Goal: Task Accomplishment & Management: Manage account settings

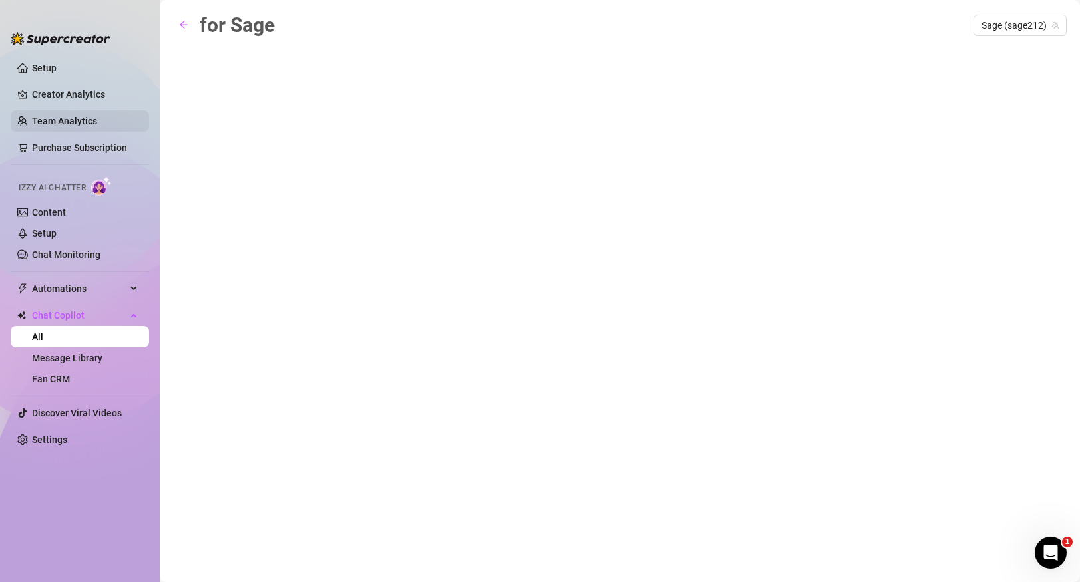
click at [85, 118] on link "Team Analytics" at bounding box center [64, 121] width 65 height 11
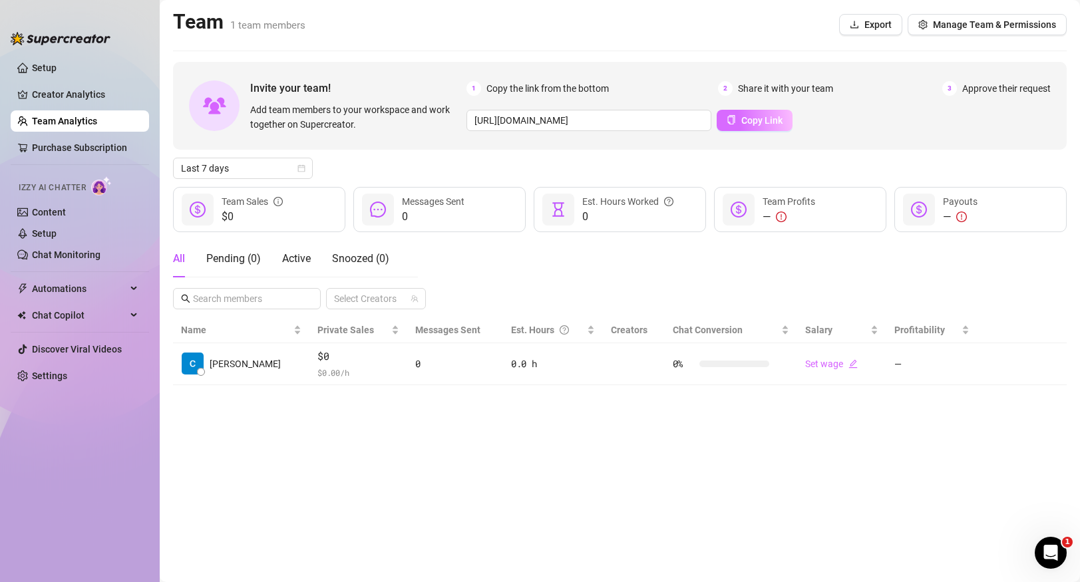
click at [757, 120] on span "Copy Link" at bounding box center [761, 120] width 41 height 11
click at [307, 484] on main "Team 1 team members Export Manage Team & Permissions Invite your team! Add team…" at bounding box center [620, 291] width 920 height 582
click at [742, 123] on span "Copy Link" at bounding box center [761, 120] width 41 height 11
click at [953, 218] on div "—" at bounding box center [960, 217] width 35 height 16
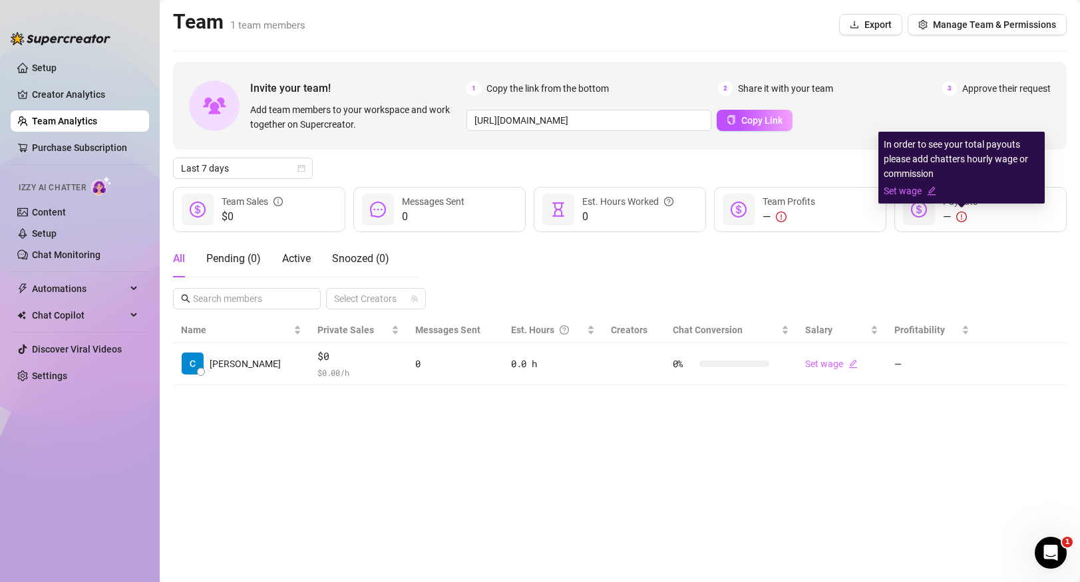
click at [961, 216] on icon "exclamation-circle" at bounding box center [961, 216] width 1 height 5
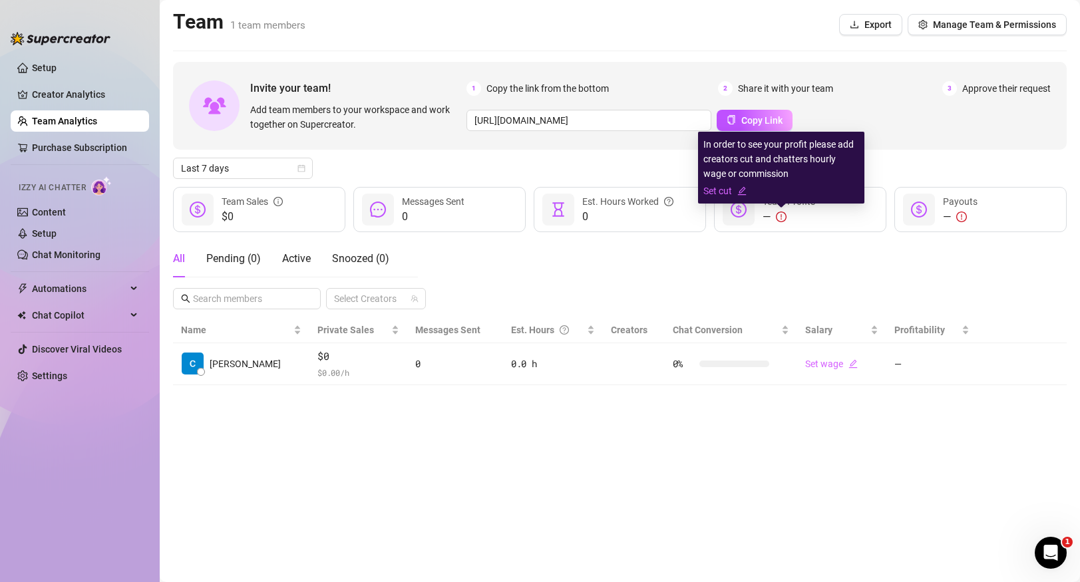
click at [780, 216] on icon "exclamation-circle" at bounding box center [781, 217] width 11 height 11
click at [711, 192] on link "Set cut" at bounding box center [781, 191] width 156 height 15
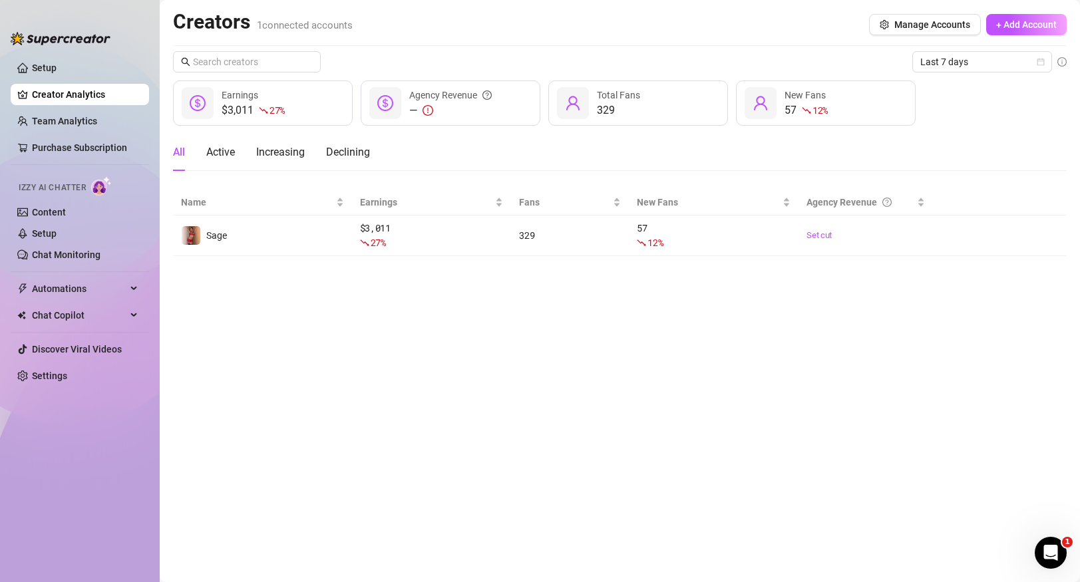
click at [595, 160] on div "All Active Increasing Declining" at bounding box center [619, 152] width 893 height 37
click at [95, 126] on link "Team Analytics" at bounding box center [64, 121] width 65 height 11
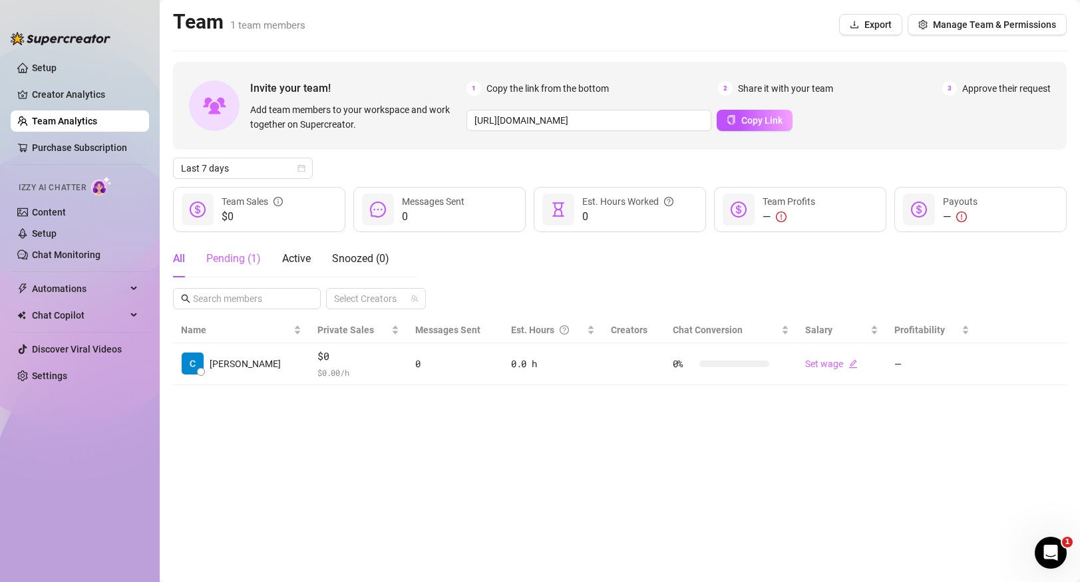
click at [221, 268] on div "Pending ( 1 )" at bounding box center [233, 258] width 55 height 37
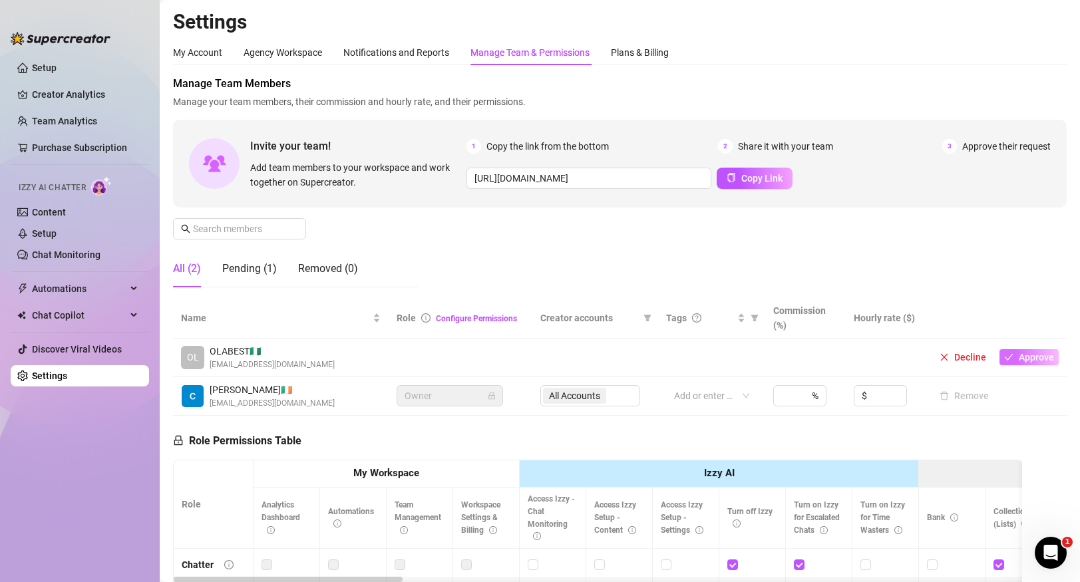
click at [1019, 357] on span "Approve" at bounding box center [1036, 357] width 35 height 11
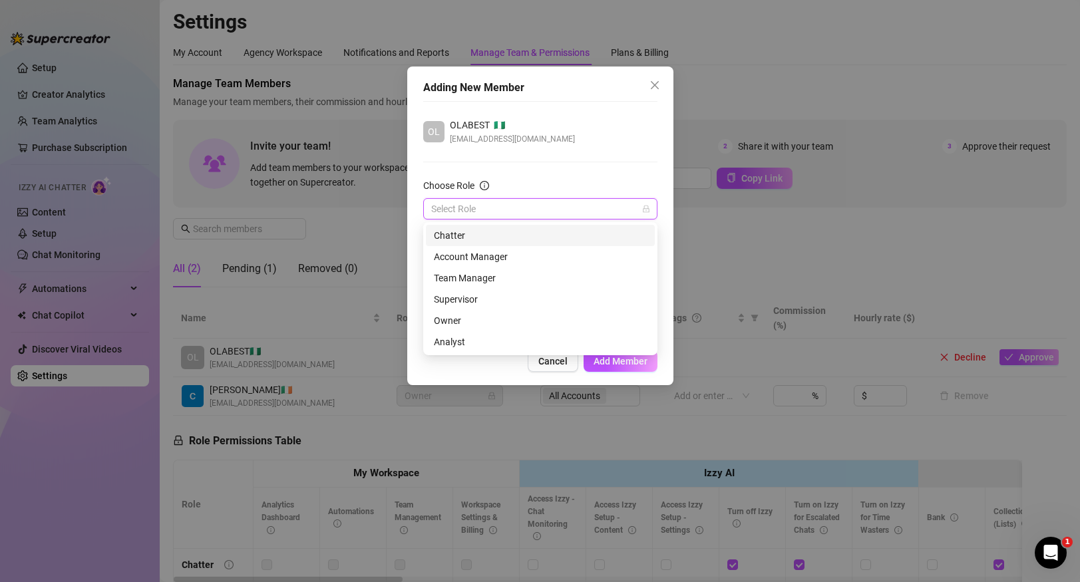
click at [581, 203] on input "Choose Role" at bounding box center [534, 209] width 206 height 20
click at [571, 232] on div "Chatter" at bounding box center [540, 235] width 213 height 15
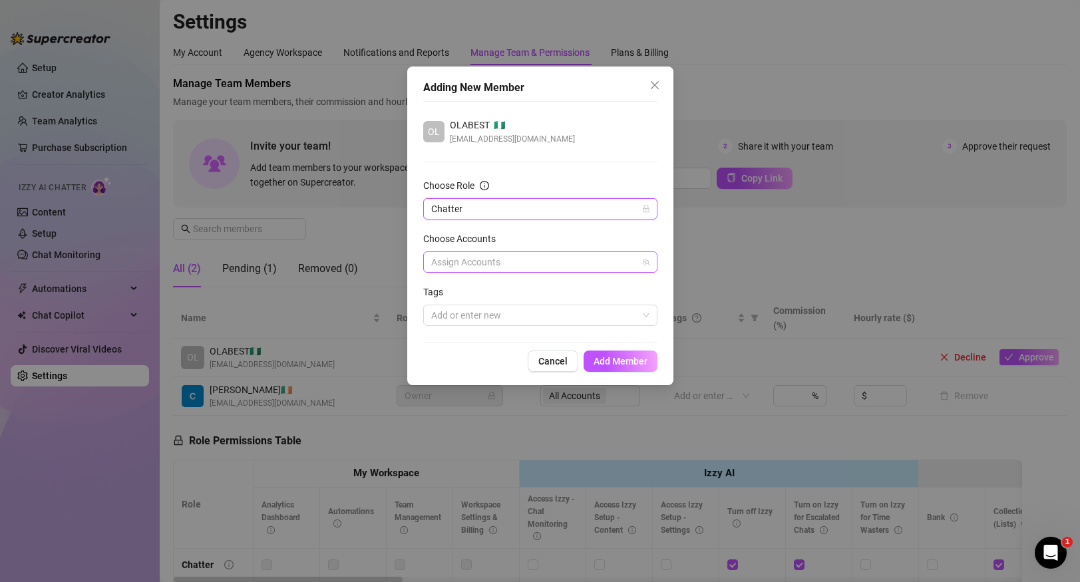
click at [560, 265] on div at bounding box center [533, 262] width 215 height 19
click at [552, 307] on span "Sage" at bounding box center [556, 309] width 196 height 16
checkbox input "true"
click at [608, 361] on span "Add Member" at bounding box center [620, 361] width 54 height 11
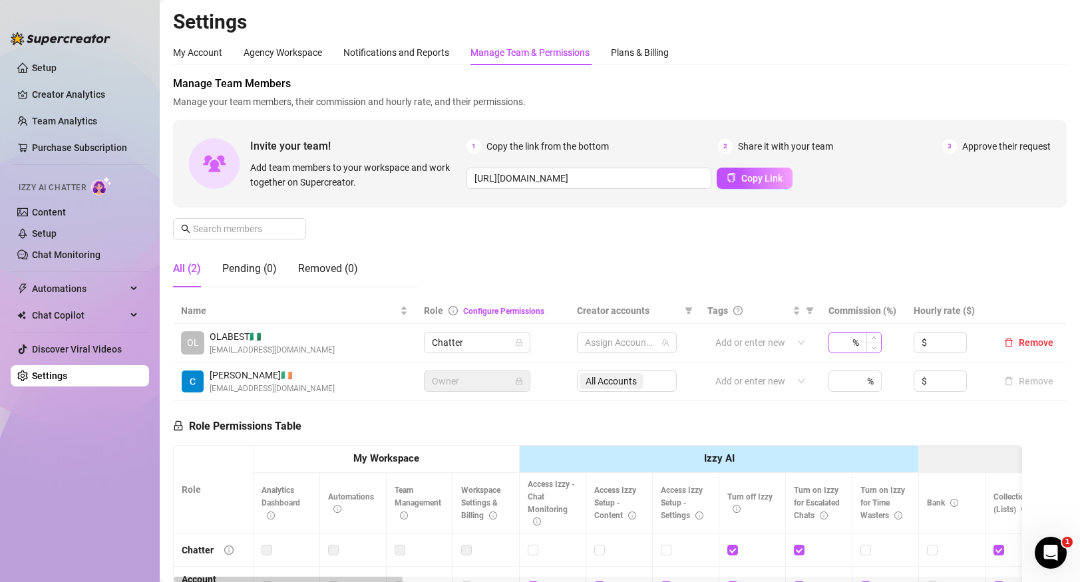
click at [859, 345] on div "%" at bounding box center [854, 342] width 53 height 21
type input "5"
click at [939, 347] on input at bounding box center [947, 343] width 37 height 20
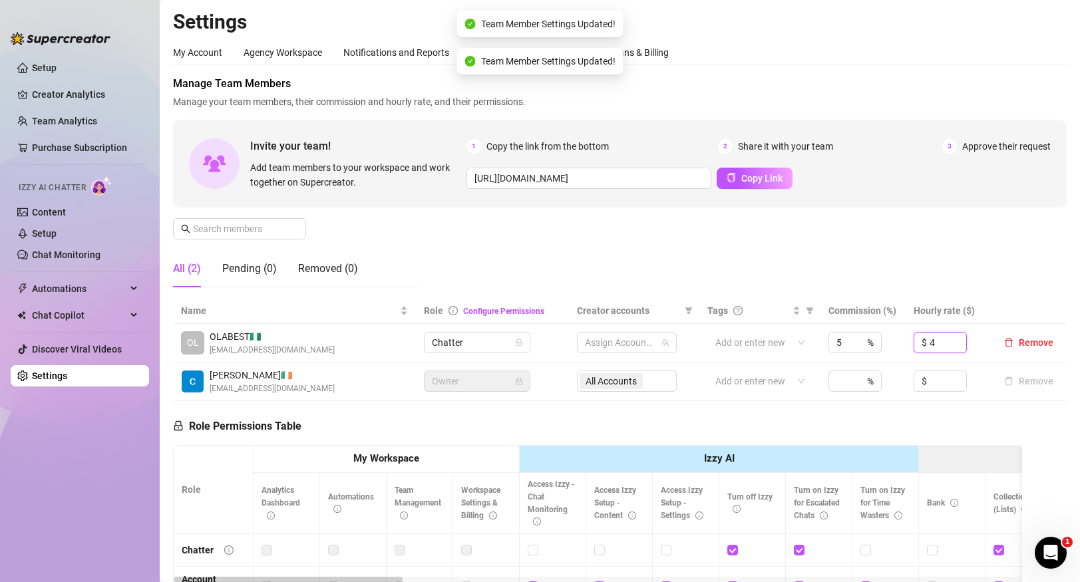
type input "4"
click at [989, 259] on div "Manage Team Members Manage your team members, their commission and hourly rate,…" at bounding box center [619, 187] width 893 height 222
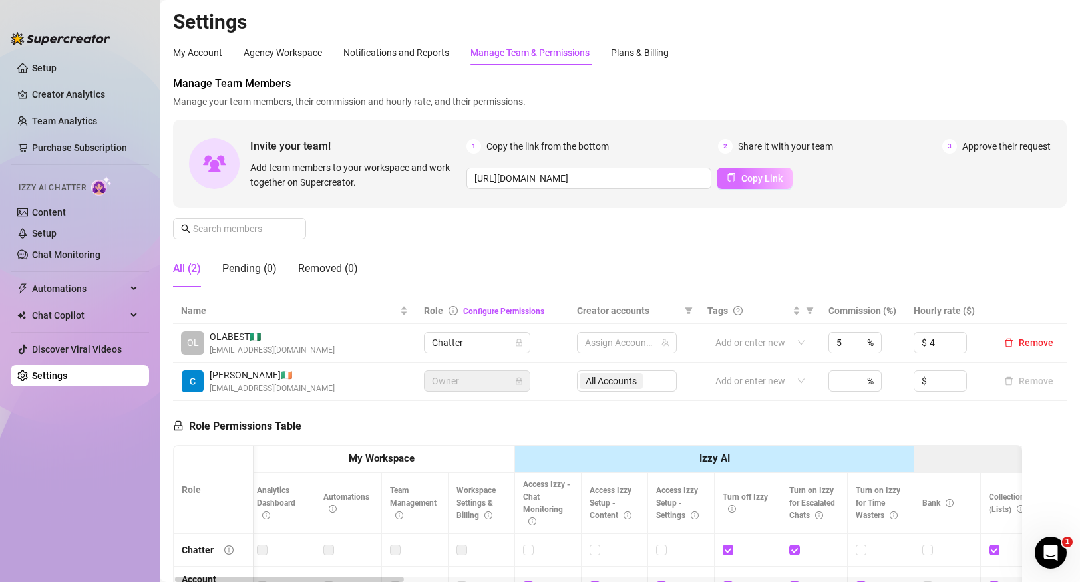
click at [776, 188] on button "Copy Link" at bounding box center [755, 178] width 76 height 21
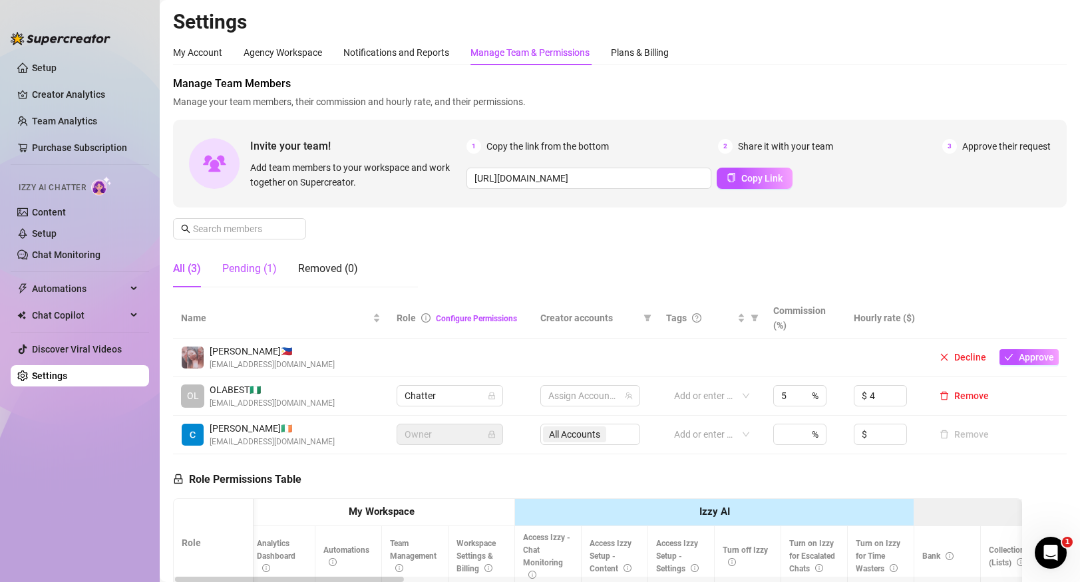
click at [269, 270] on div "Pending (1)" at bounding box center [249, 269] width 55 height 16
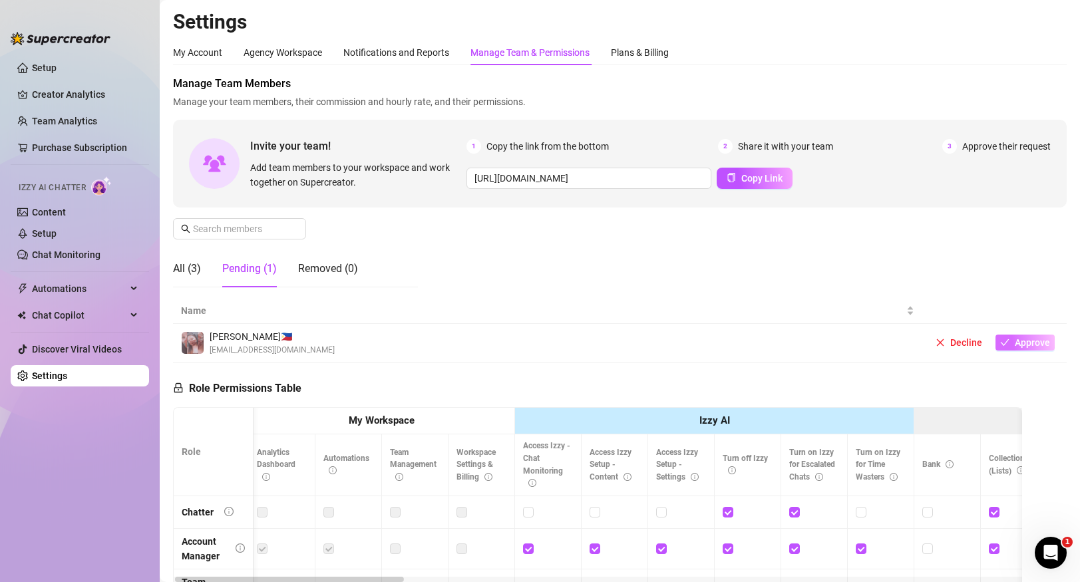
click at [1038, 347] on span "Approve" at bounding box center [1032, 342] width 35 height 11
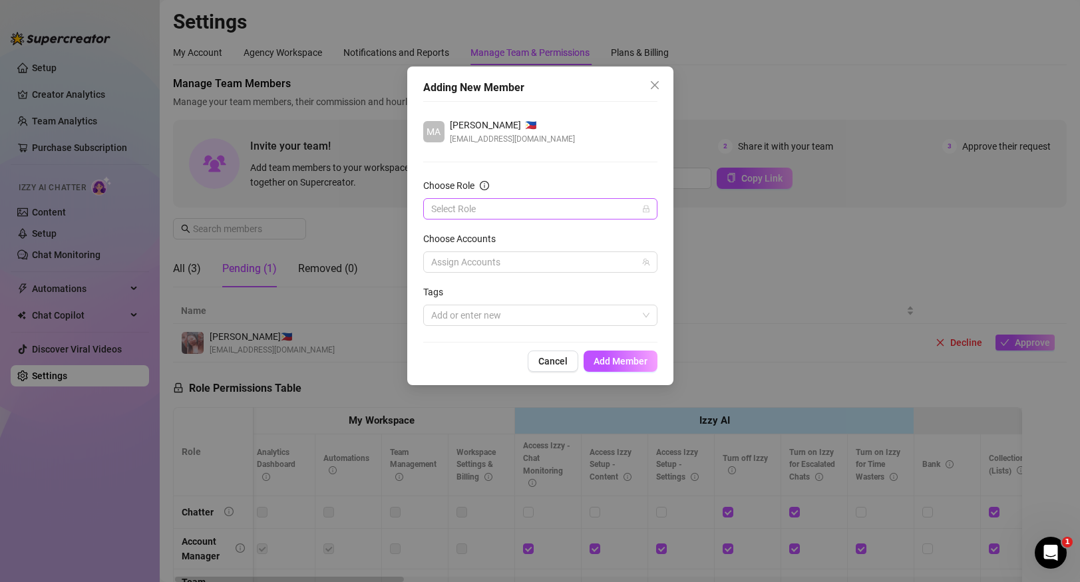
click at [555, 211] on input "Choose Role" at bounding box center [534, 209] width 206 height 20
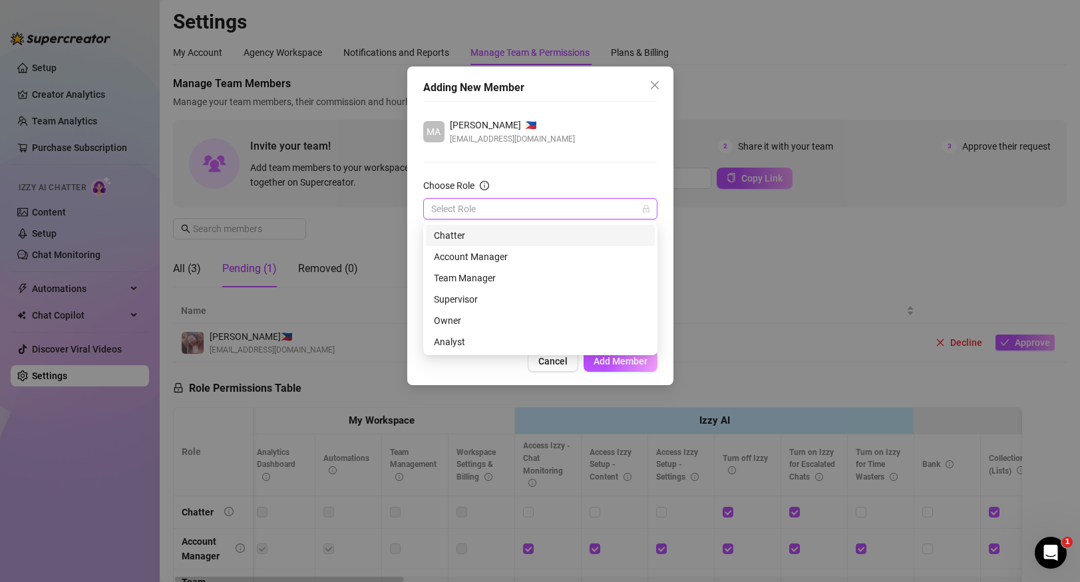
click at [558, 238] on div "Chatter" at bounding box center [540, 235] width 213 height 15
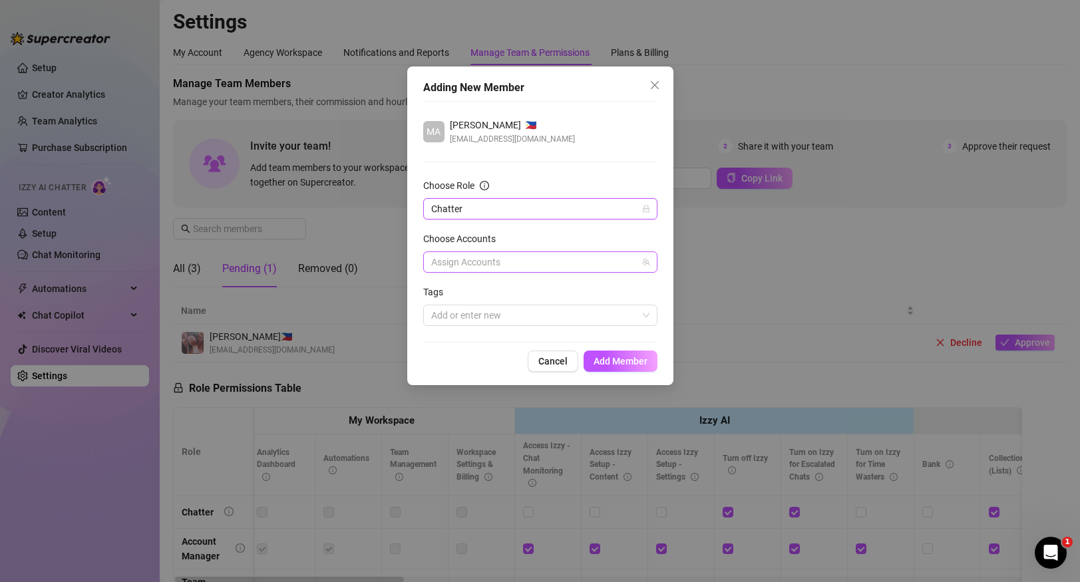
click at [557, 263] on div at bounding box center [533, 262] width 215 height 19
click at [552, 298] on div "Select all" at bounding box center [540, 290] width 228 height 16
click at [551, 308] on span "Sage" at bounding box center [556, 309] width 196 height 16
checkbox input "true"
click at [595, 343] on div "Adding New Member MA Marvie Zalzos 🇵🇭 marviezalzos94@gmail.com Choose Role Chat…" at bounding box center [540, 226] width 266 height 319
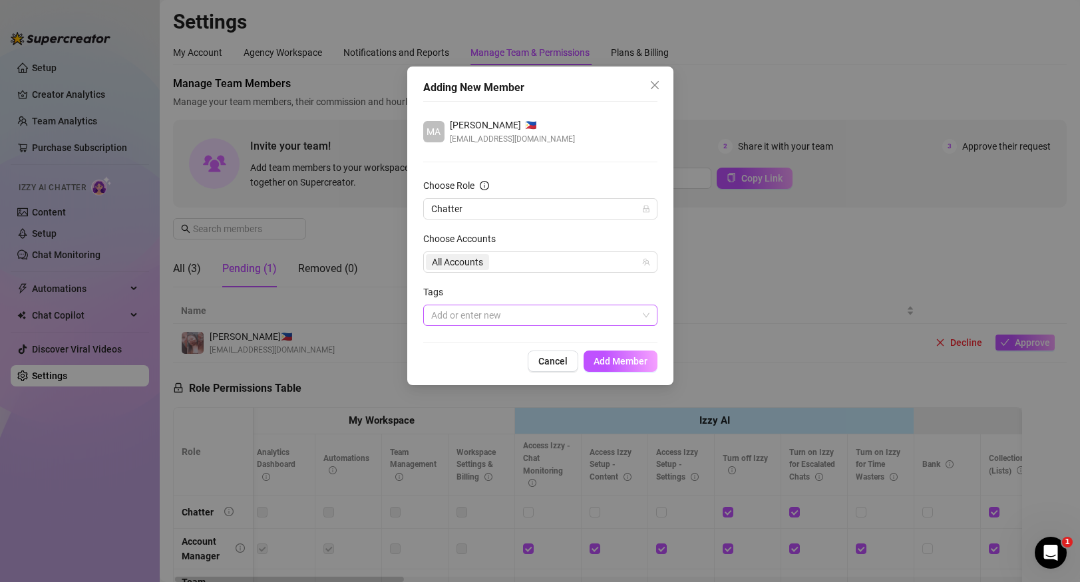
click at [576, 318] on div at bounding box center [533, 315] width 215 height 19
click at [613, 362] on span "Add Member" at bounding box center [620, 361] width 54 height 11
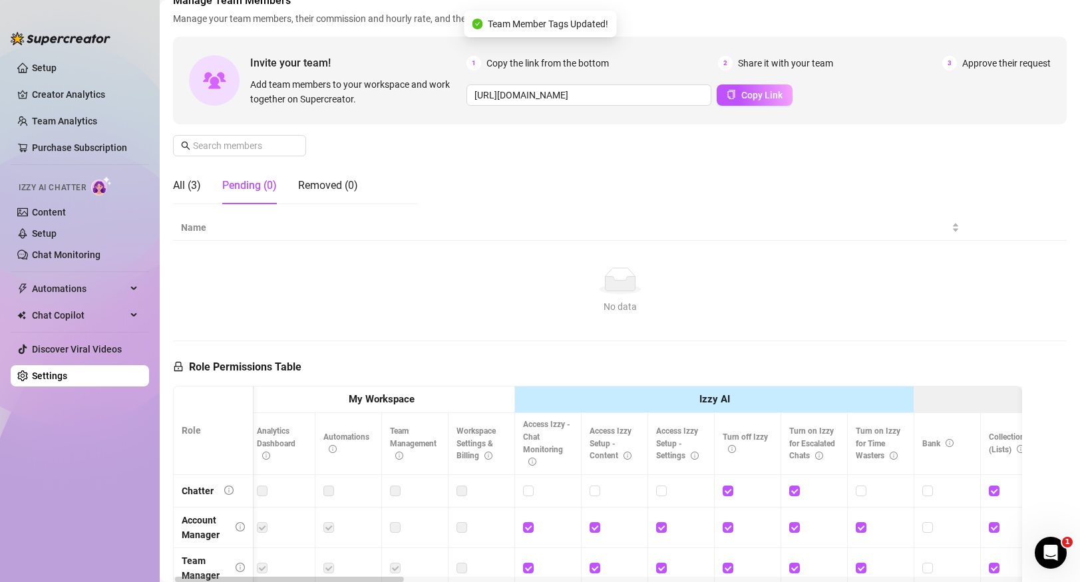
scroll to position [39, 0]
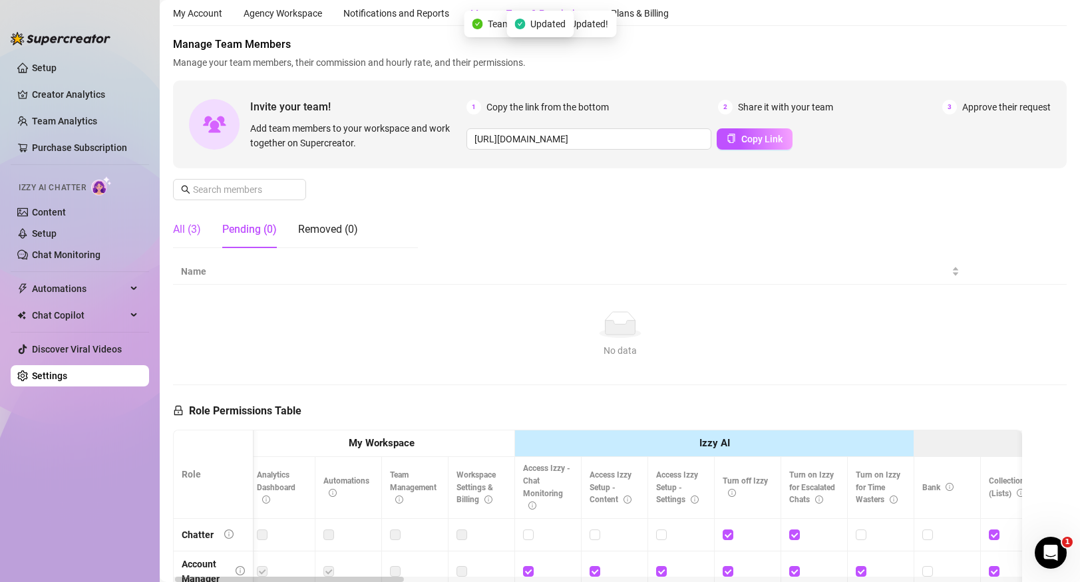
click at [193, 225] on div "All (3)" at bounding box center [187, 230] width 28 height 16
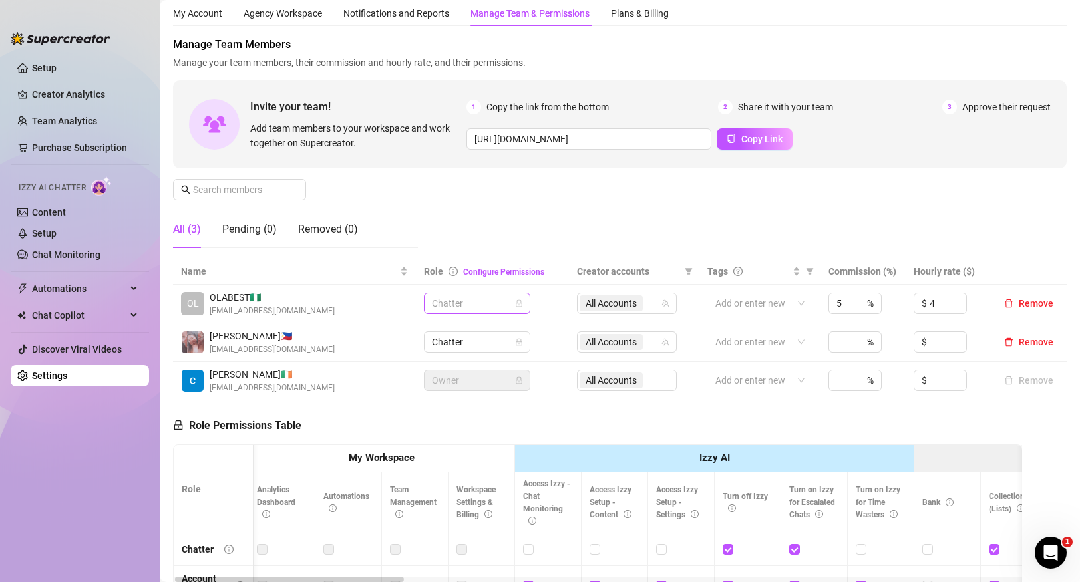
click at [489, 309] on span "Chatter" at bounding box center [477, 303] width 90 height 20
click at [489, 304] on span "Chatter" at bounding box center [477, 303] width 90 height 20
click at [838, 341] on input at bounding box center [842, 342] width 13 height 20
type input "5"
click at [938, 345] on input at bounding box center [947, 342] width 37 height 20
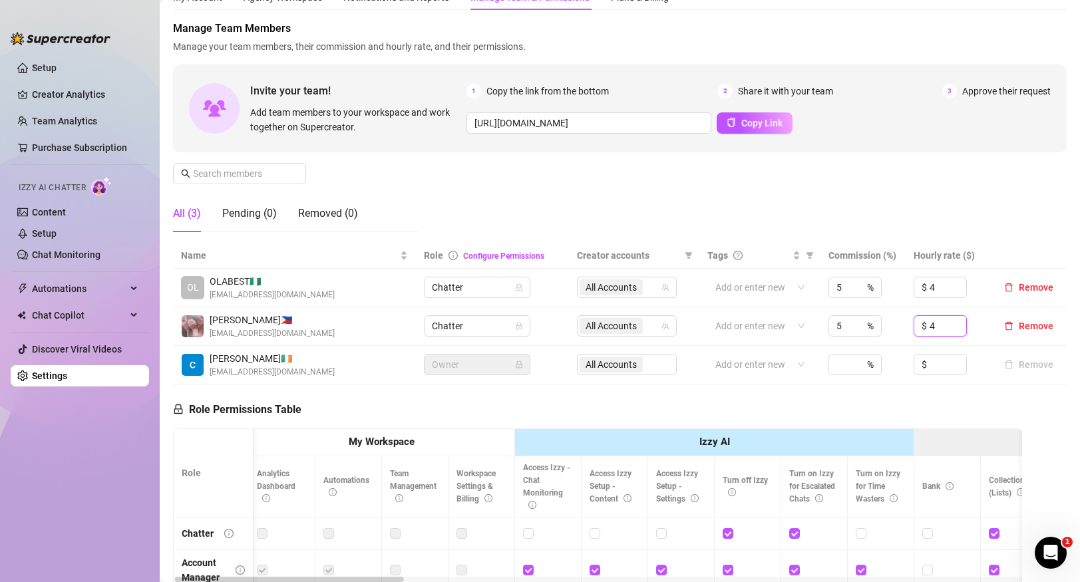
scroll to position [54, 0]
type input "4"
click at [261, 216] on div "Pending (0)" at bounding box center [249, 215] width 55 height 16
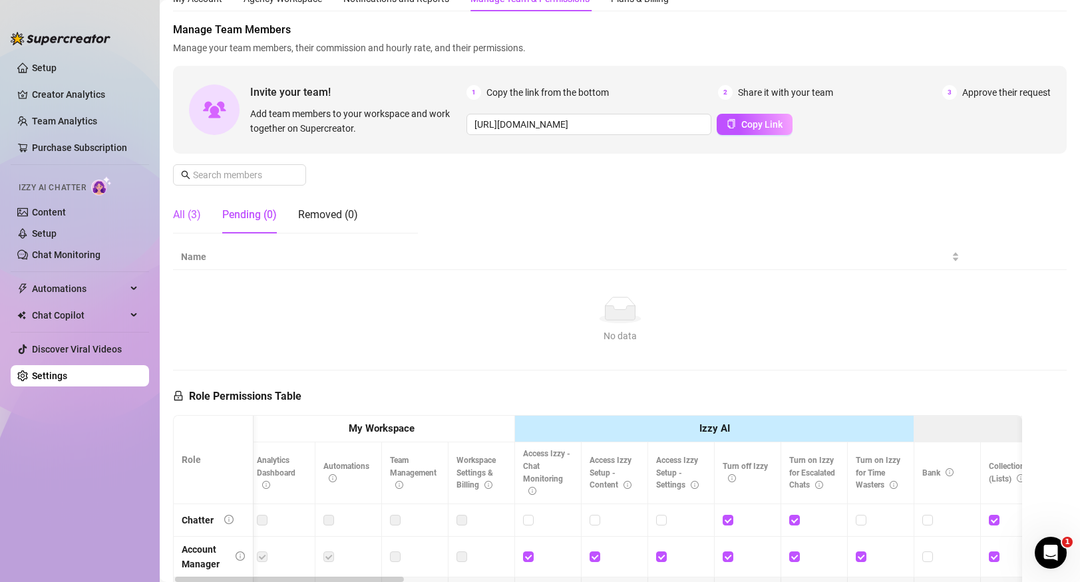
click at [195, 222] on div "All (3)" at bounding box center [187, 215] width 28 height 16
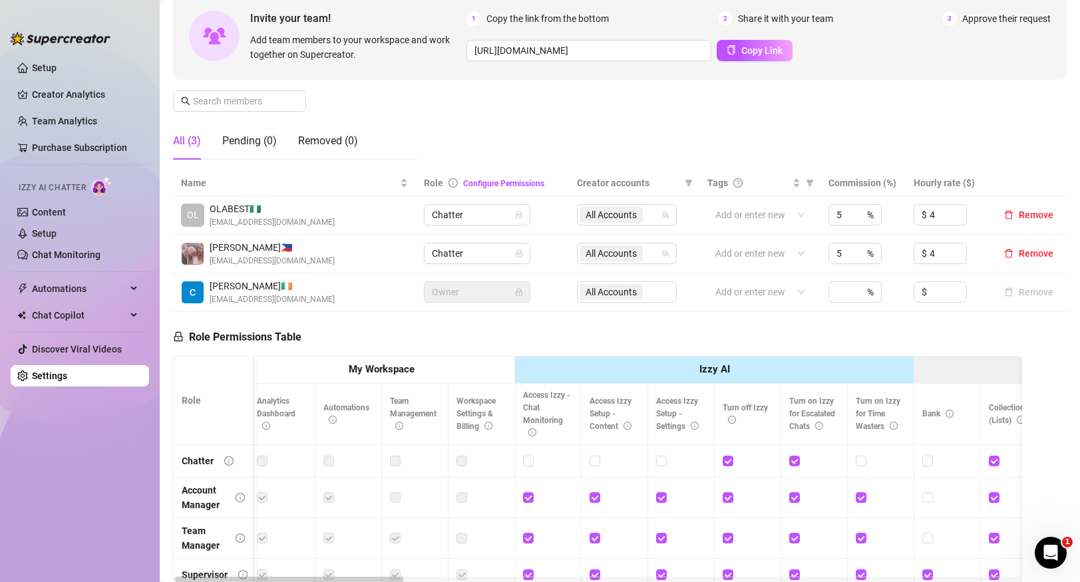
scroll to position [0, 0]
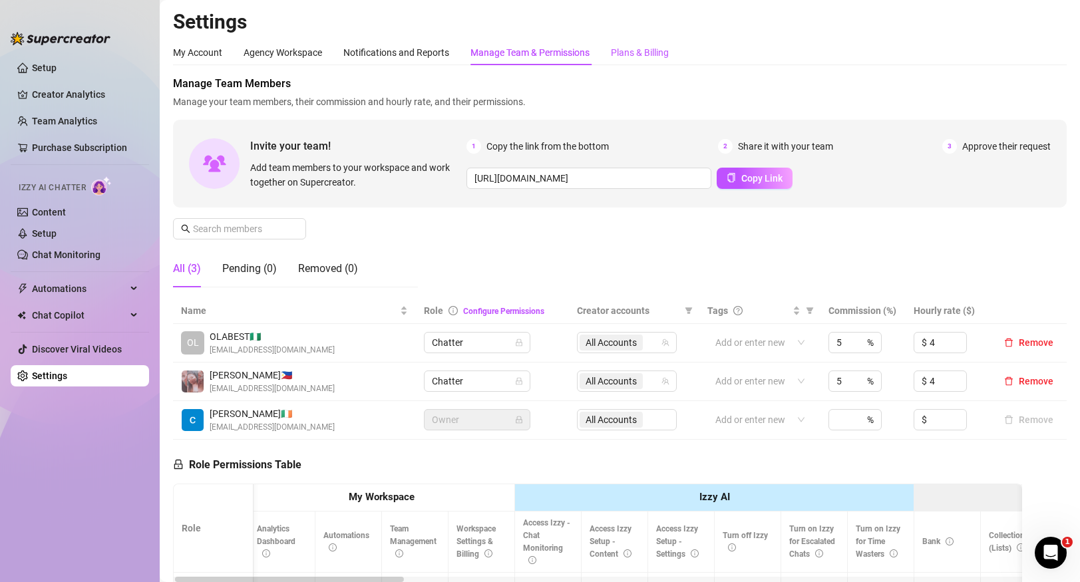
click at [643, 59] on div "Plans & Billing" at bounding box center [640, 52] width 58 height 15
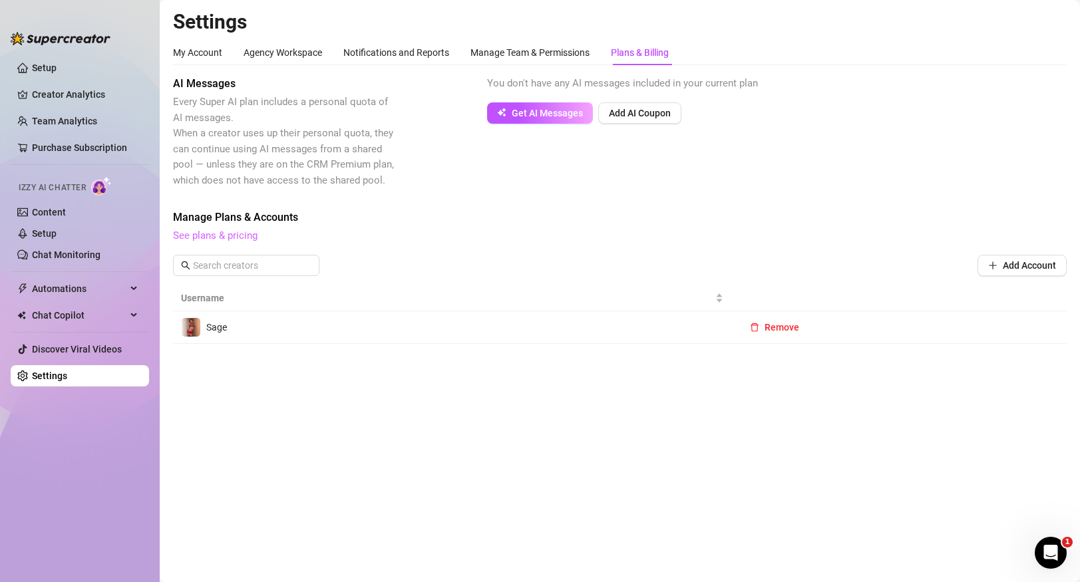
click at [214, 238] on link "See plans & pricing" at bounding box center [215, 236] width 84 height 12
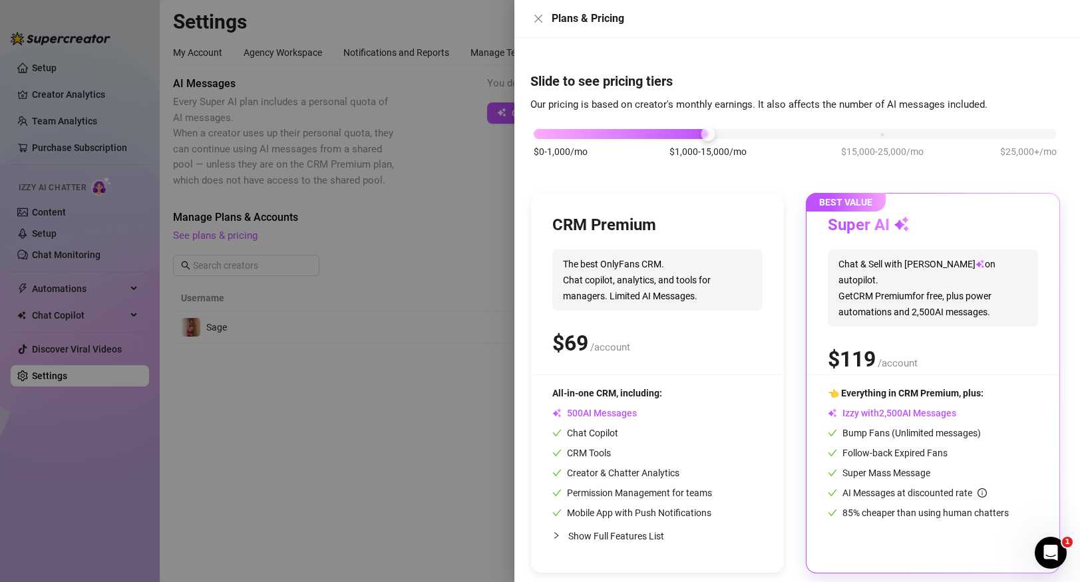
click at [353, 226] on div at bounding box center [540, 291] width 1080 height 582
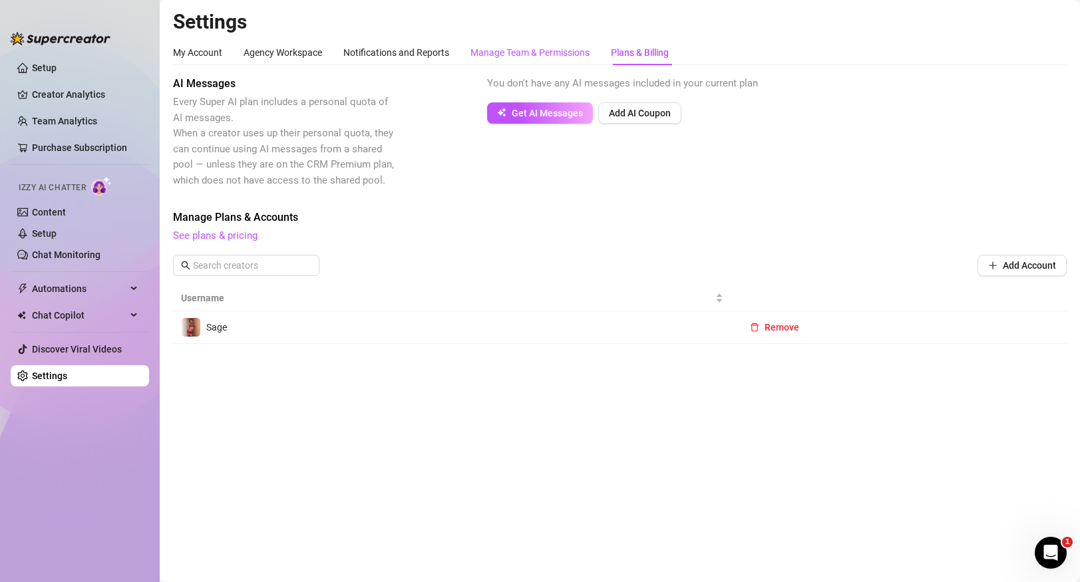
click at [514, 55] on div "Manage Team & Permissions" at bounding box center [529, 52] width 119 height 15
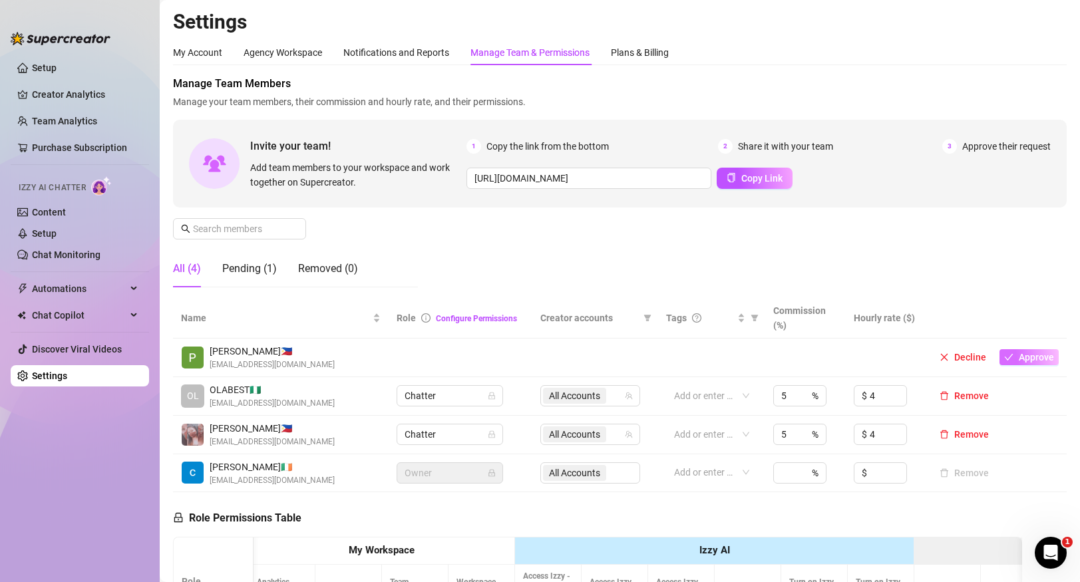
click at [1036, 359] on span "Approve" at bounding box center [1036, 357] width 35 height 11
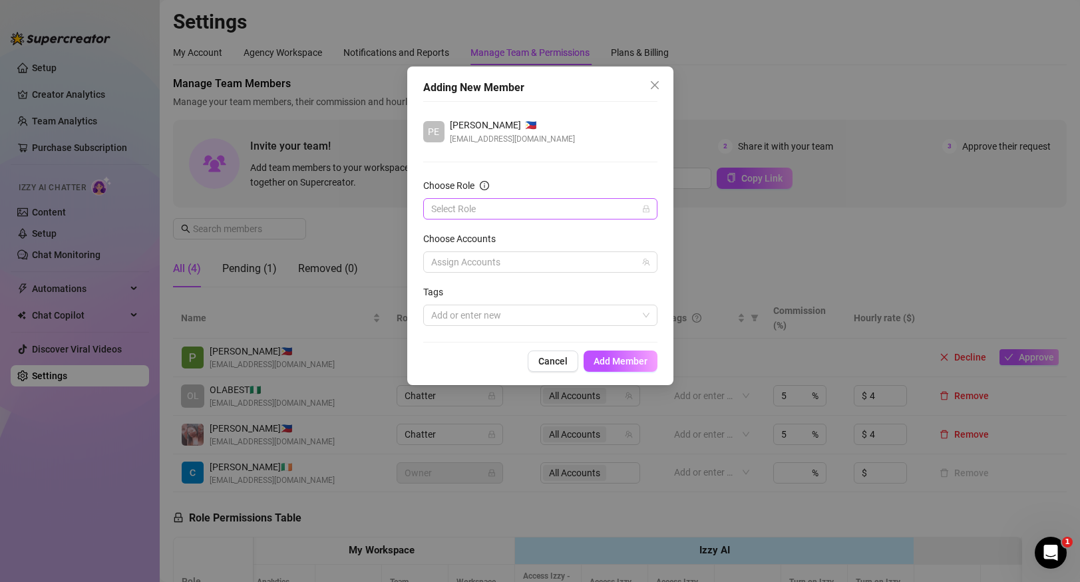
click at [558, 213] on input "Choose Role" at bounding box center [534, 209] width 206 height 20
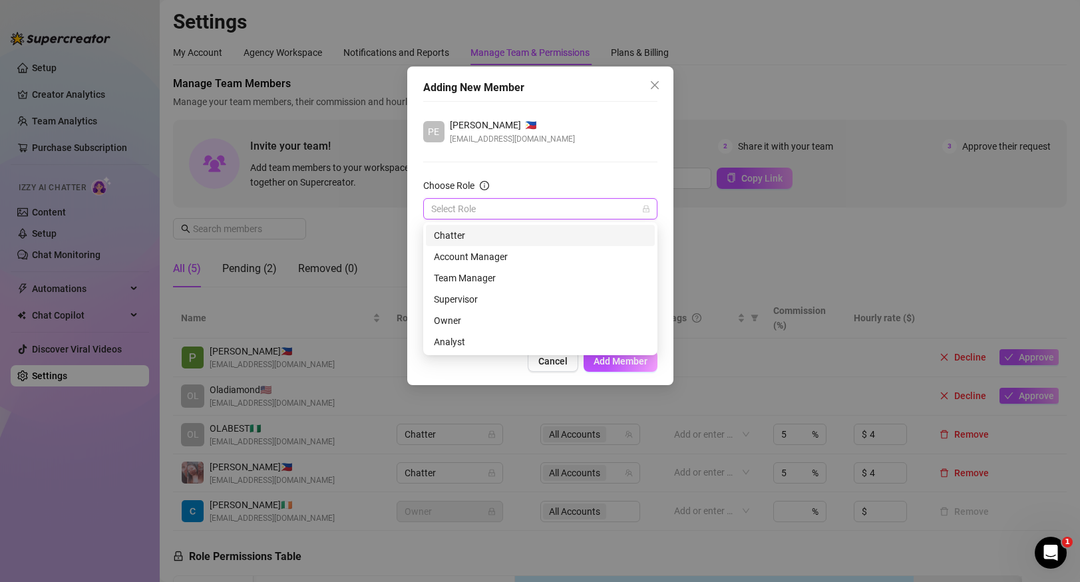
click at [532, 238] on div "Chatter" at bounding box center [540, 235] width 213 height 15
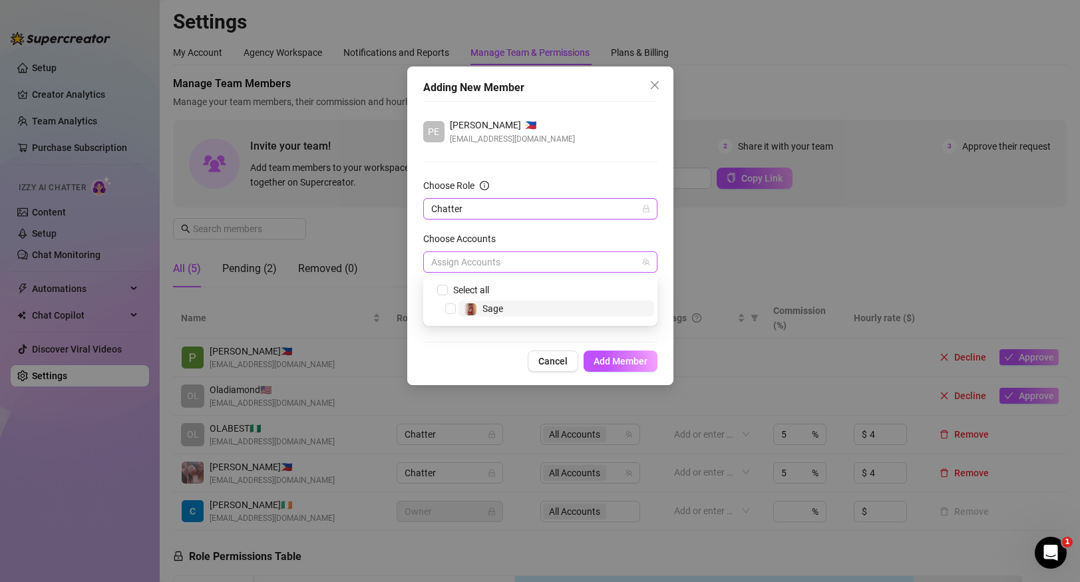
click at [554, 263] on div at bounding box center [533, 262] width 215 height 19
click at [517, 312] on span "Sage" at bounding box center [556, 309] width 196 height 16
checkbox input "true"
click at [605, 361] on span "Add Member" at bounding box center [620, 361] width 54 height 11
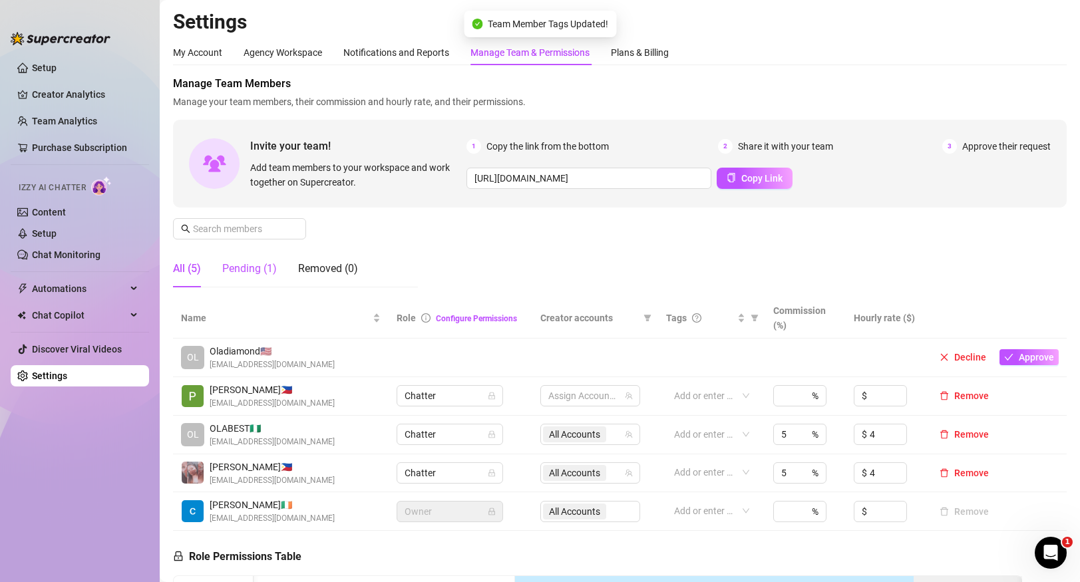
click at [265, 273] on div "Pending (1)" at bounding box center [249, 269] width 55 height 16
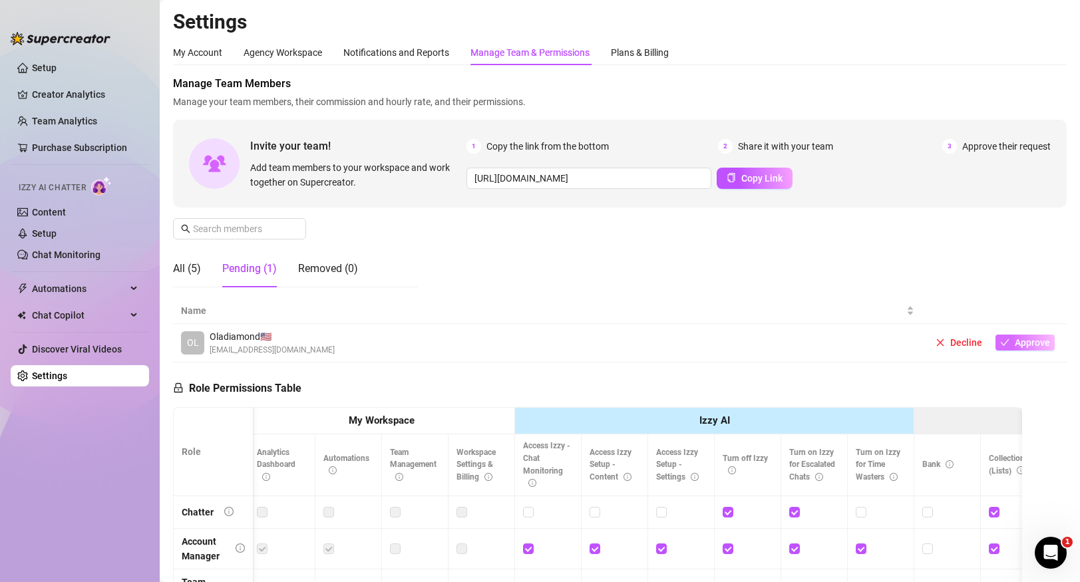
click at [1032, 346] on span "Approve" at bounding box center [1032, 342] width 35 height 11
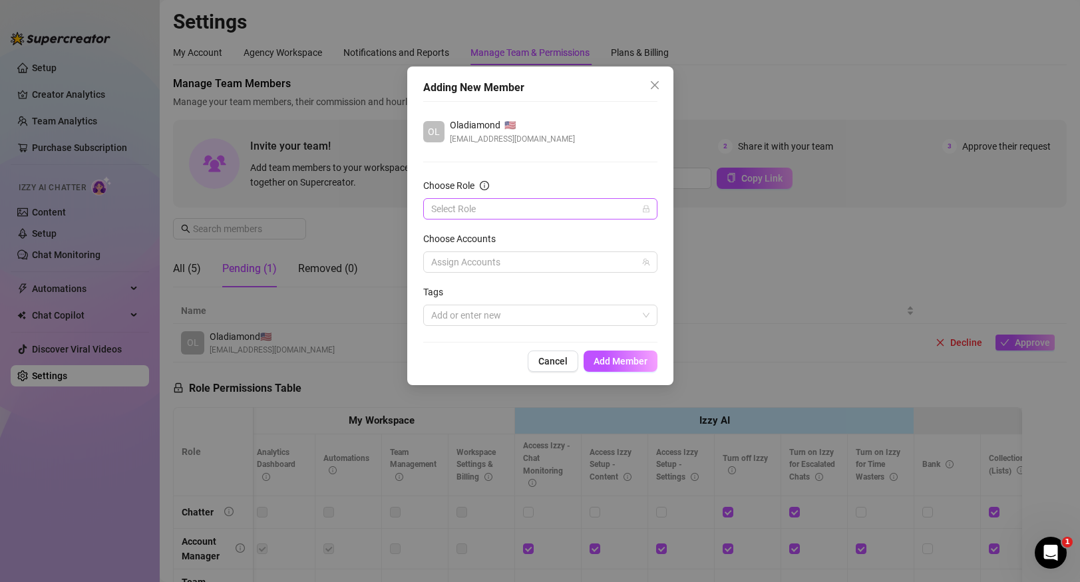
click at [597, 210] on input "Choose Role" at bounding box center [534, 209] width 206 height 20
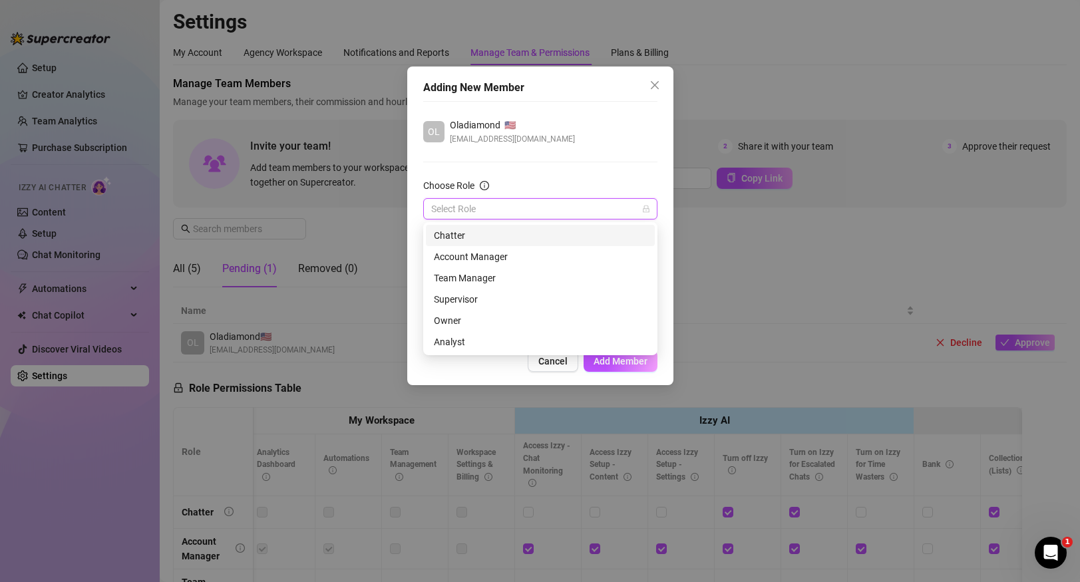
click at [575, 237] on div "Chatter" at bounding box center [540, 235] width 213 height 15
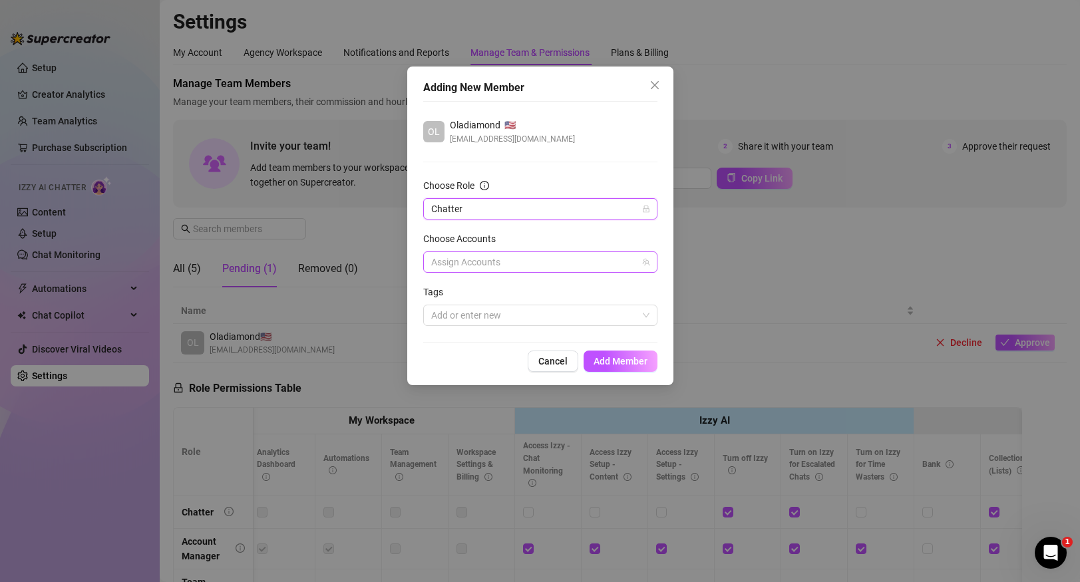
click at [567, 262] on div at bounding box center [533, 262] width 215 height 19
click at [552, 303] on span "Sage" at bounding box center [556, 309] width 196 height 16
checkbox input "true"
click at [611, 347] on div "Adding New Member OL Oladiamond 🇺🇸 legitinformation5@gmail.com Choose Role Chat…" at bounding box center [540, 226] width 266 height 319
click at [595, 324] on div at bounding box center [533, 315] width 215 height 19
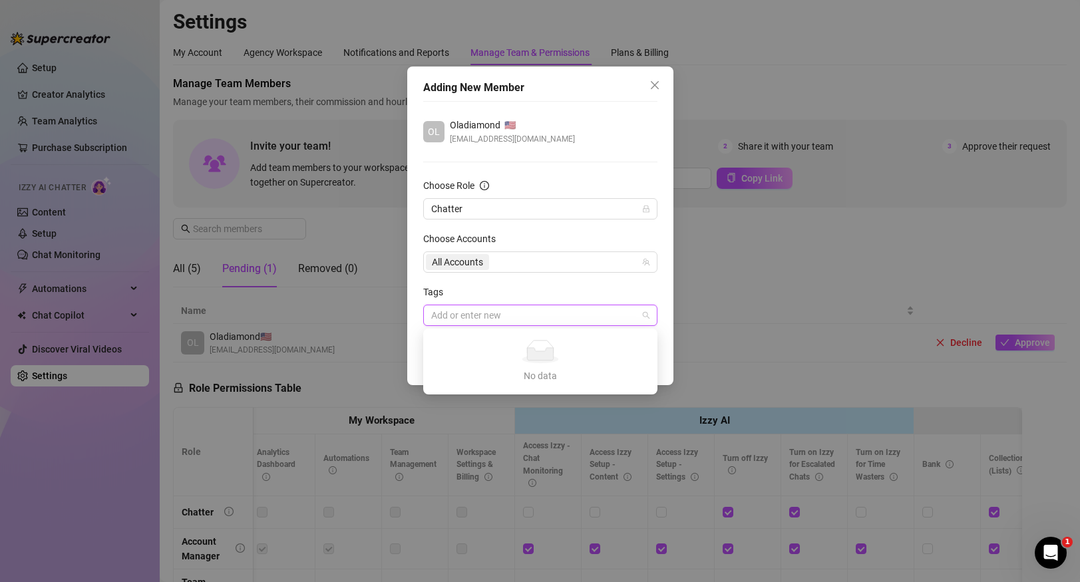
click at [587, 293] on div "Tags" at bounding box center [540, 295] width 234 height 20
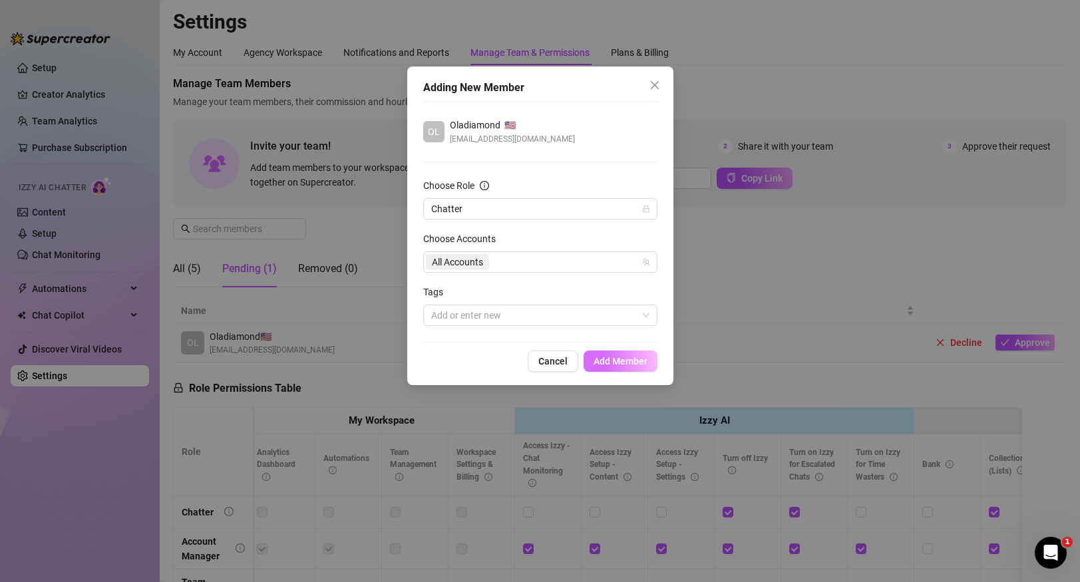
click at [641, 365] on span "Add Member" at bounding box center [620, 361] width 54 height 11
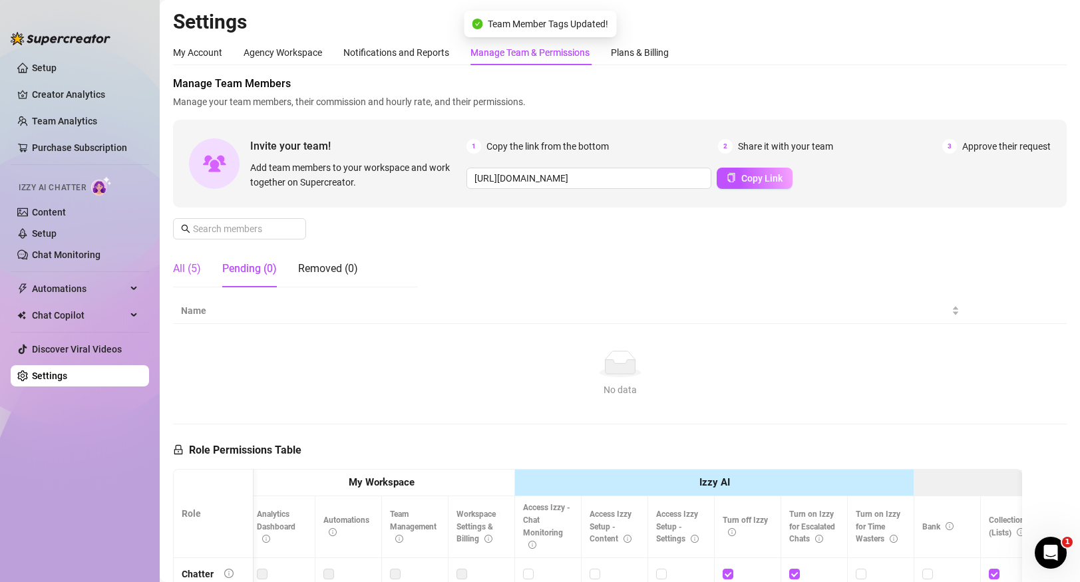
click at [191, 270] on div "All (5)" at bounding box center [187, 269] width 28 height 16
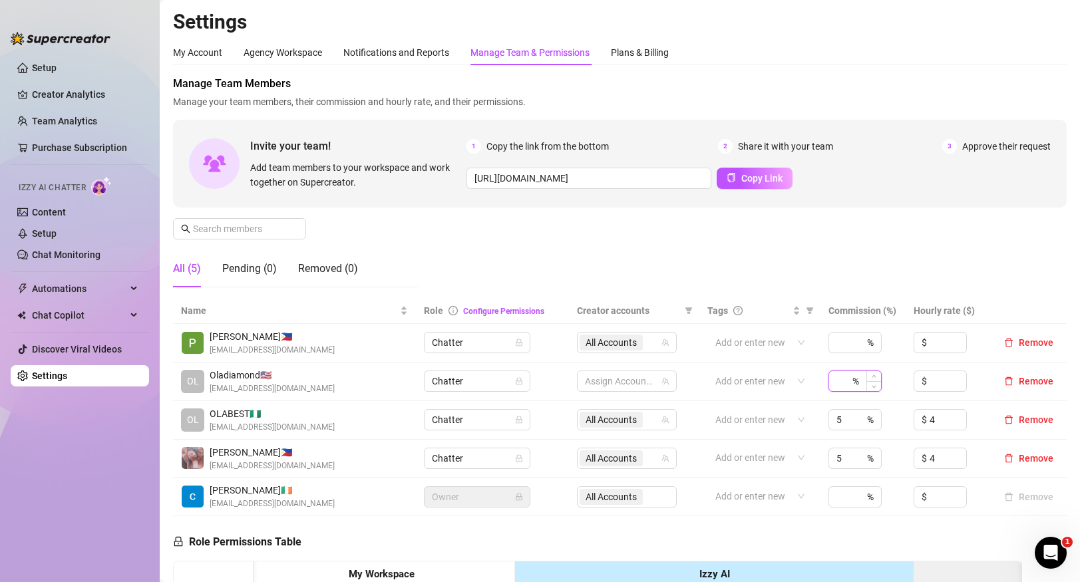
click at [847, 383] on input at bounding box center [842, 381] width 13 height 20
type input "5"
click at [945, 381] on input at bounding box center [947, 381] width 37 height 20
type input "4"
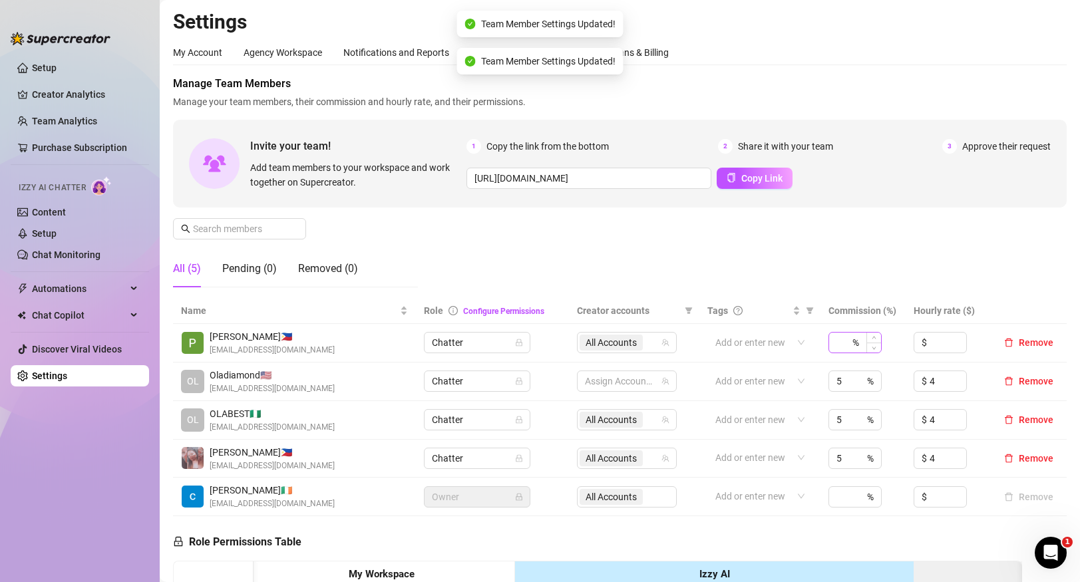
click at [858, 346] on div "%" at bounding box center [854, 342] width 53 height 21
type input "5"
click at [941, 347] on input at bounding box center [947, 343] width 37 height 20
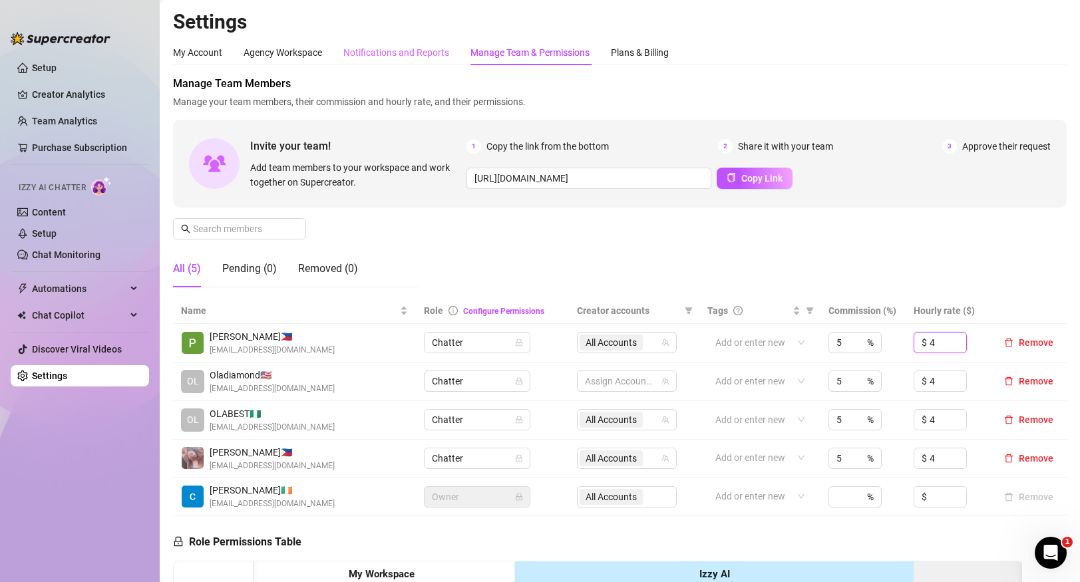
type input "4"
click at [426, 51] on div "Notifications and Reports" at bounding box center [396, 52] width 106 height 15
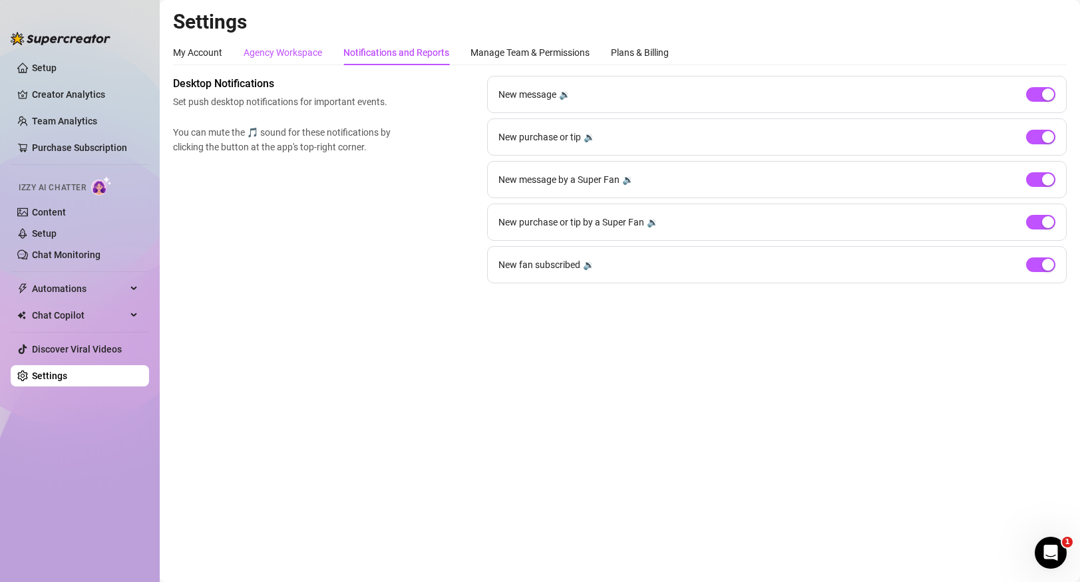
click at [298, 46] on div "Agency Workspace" at bounding box center [282, 52] width 79 height 15
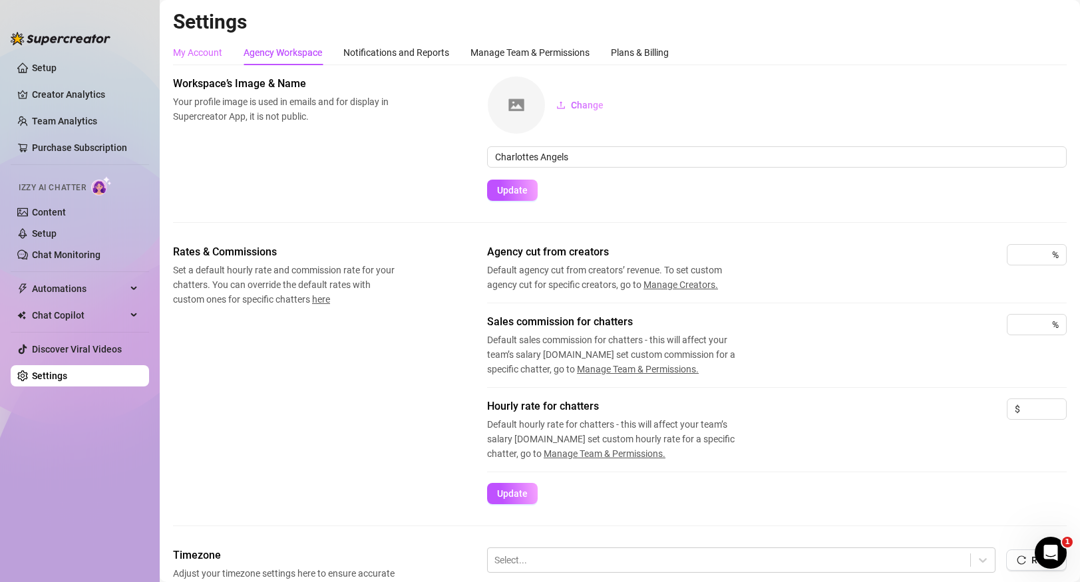
click at [213, 63] on div "My Account" at bounding box center [197, 52] width 49 height 25
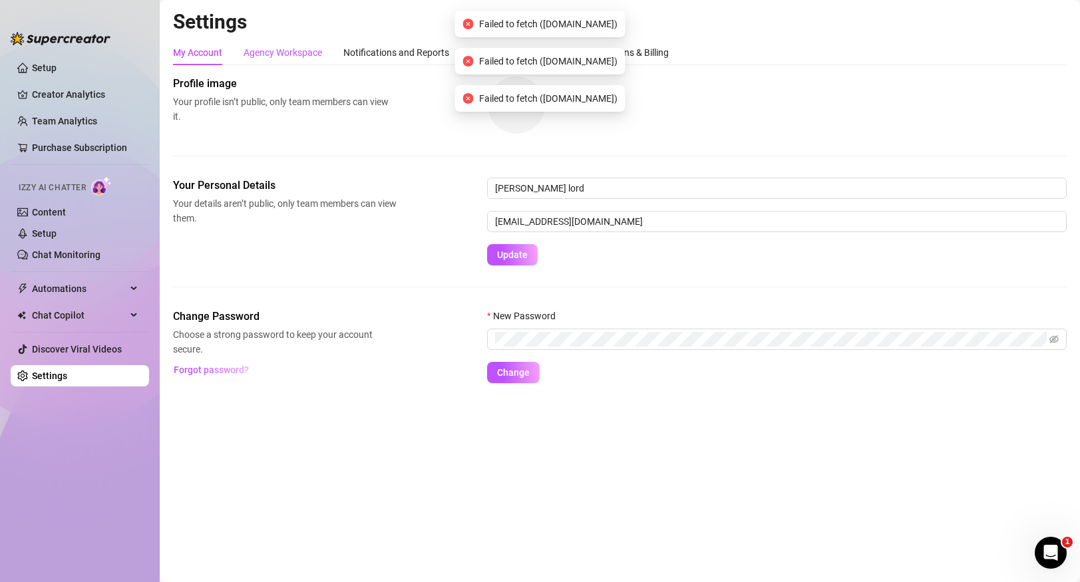
click at [305, 53] on div "Agency Workspace" at bounding box center [282, 52] width 79 height 15
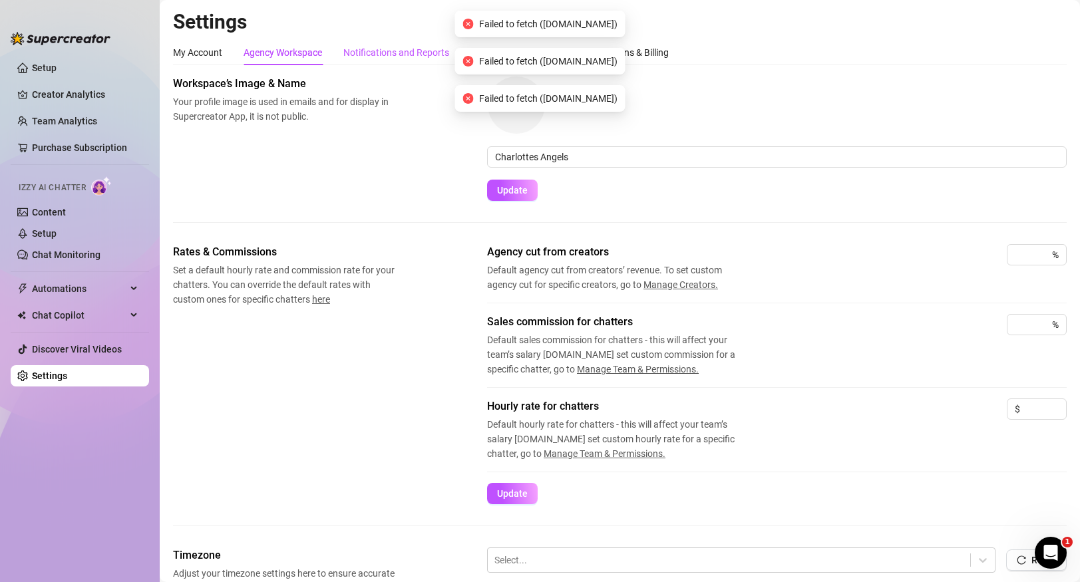
click at [351, 53] on div "Notifications and Reports" at bounding box center [396, 52] width 106 height 15
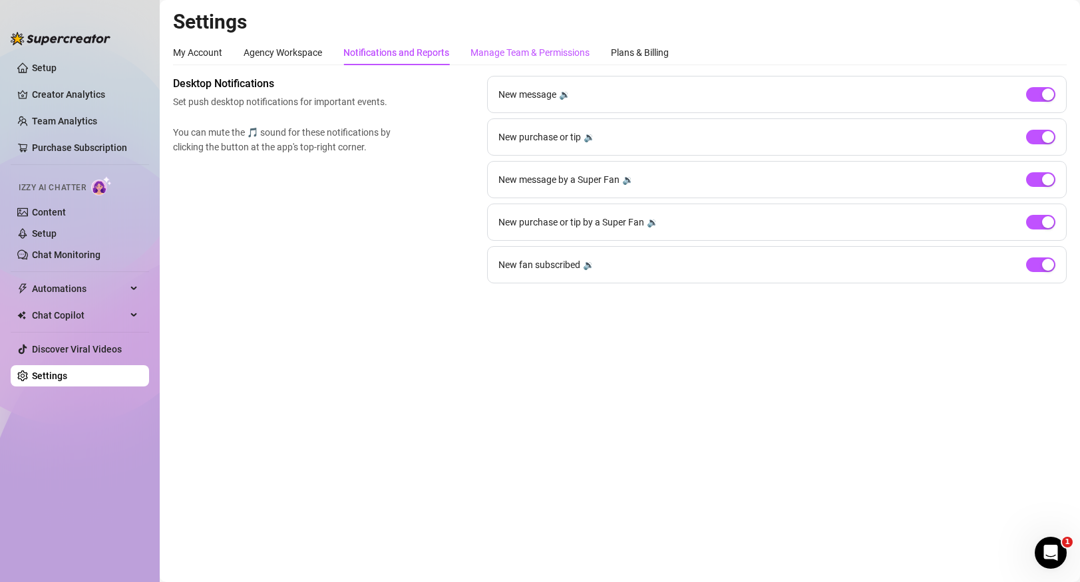
click at [502, 52] on div "Manage Team & Permissions" at bounding box center [529, 52] width 119 height 15
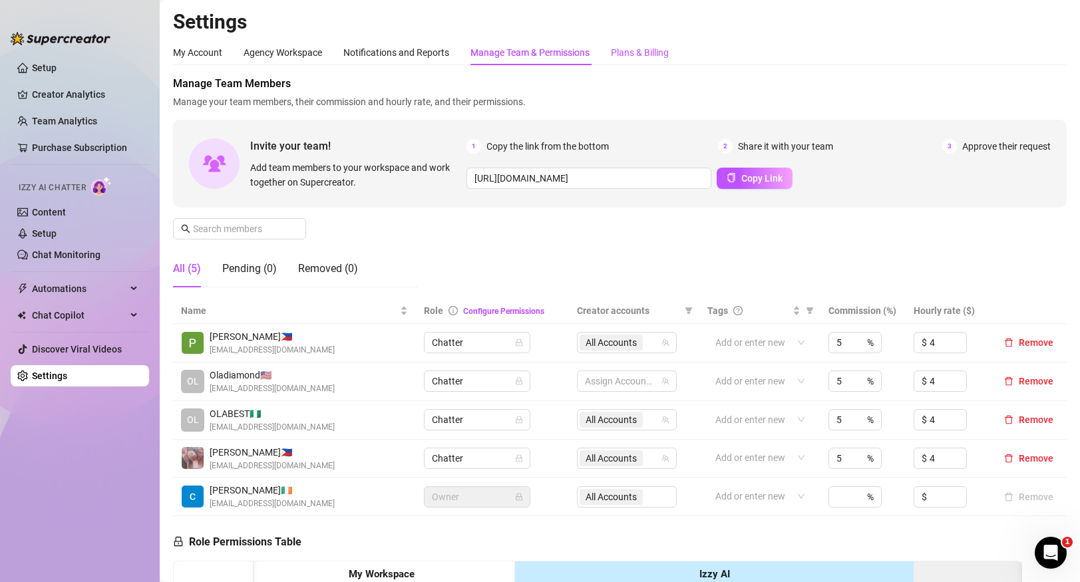
click at [641, 53] on div "Plans & Billing" at bounding box center [640, 52] width 58 height 15
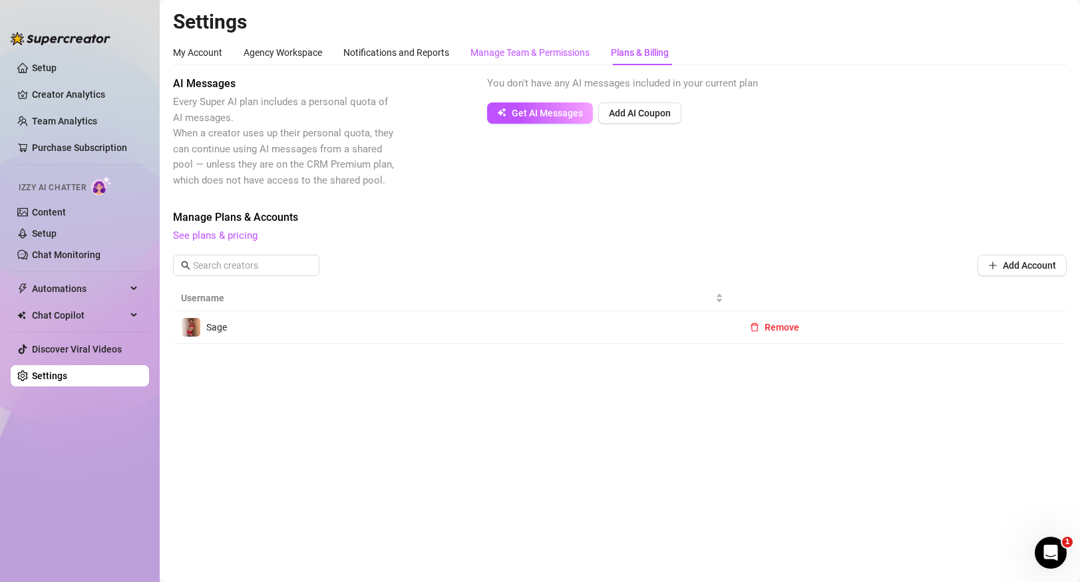
click at [536, 59] on div "Manage Team & Permissions" at bounding box center [529, 52] width 119 height 15
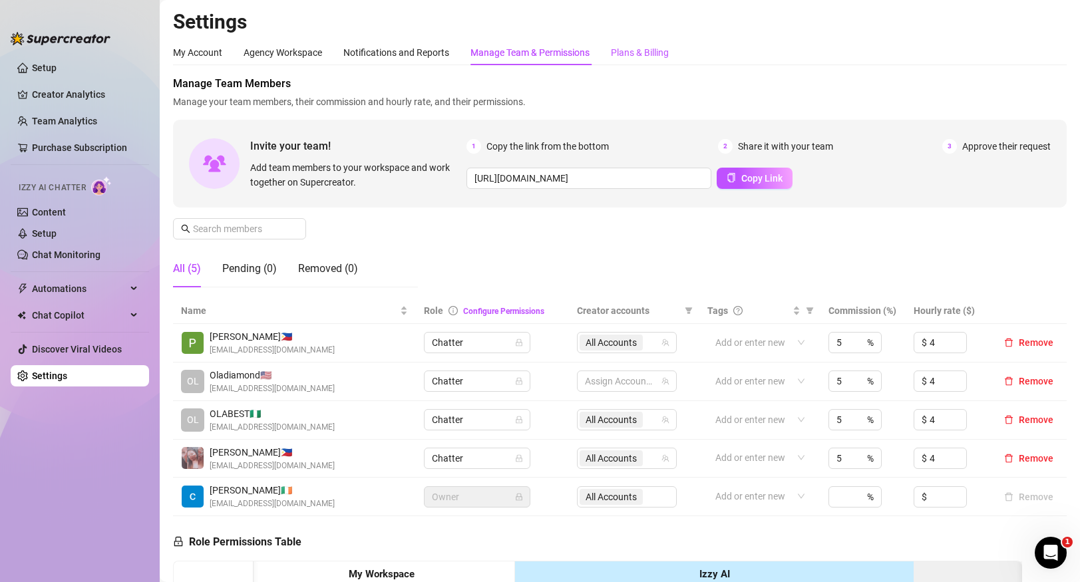
click at [619, 58] on div "Plans & Billing" at bounding box center [640, 52] width 58 height 15
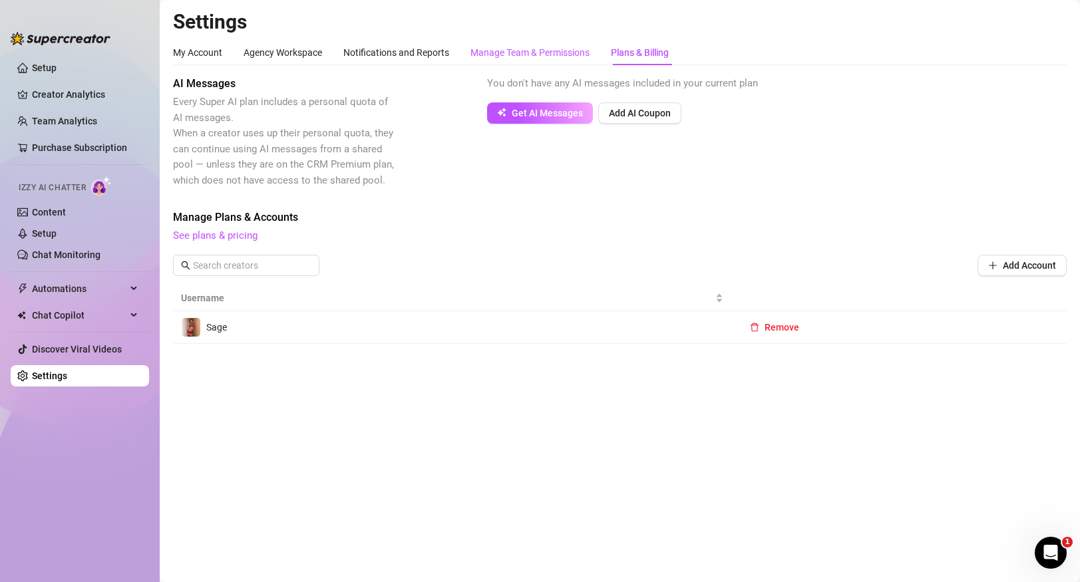
click at [551, 51] on div "Manage Team & Permissions" at bounding box center [529, 52] width 119 height 15
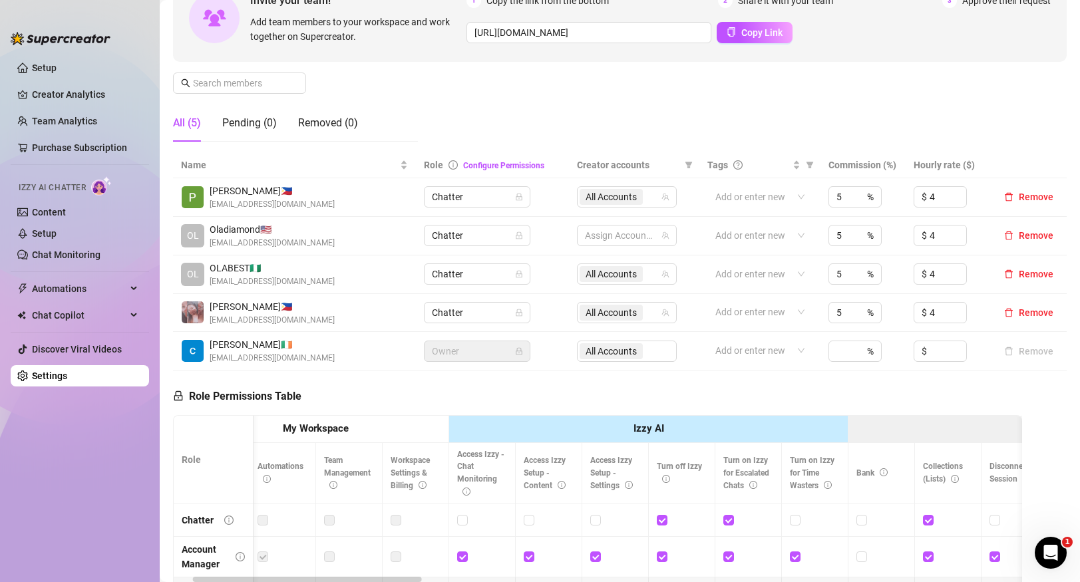
scroll to position [110, 0]
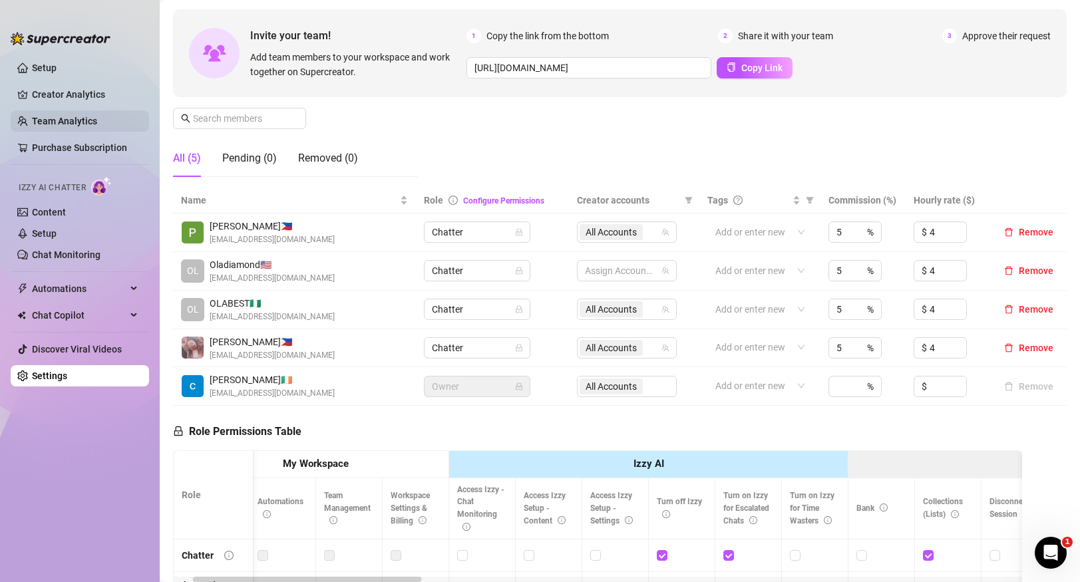
click at [72, 126] on link "Team Analytics" at bounding box center [64, 121] width 65 height 11
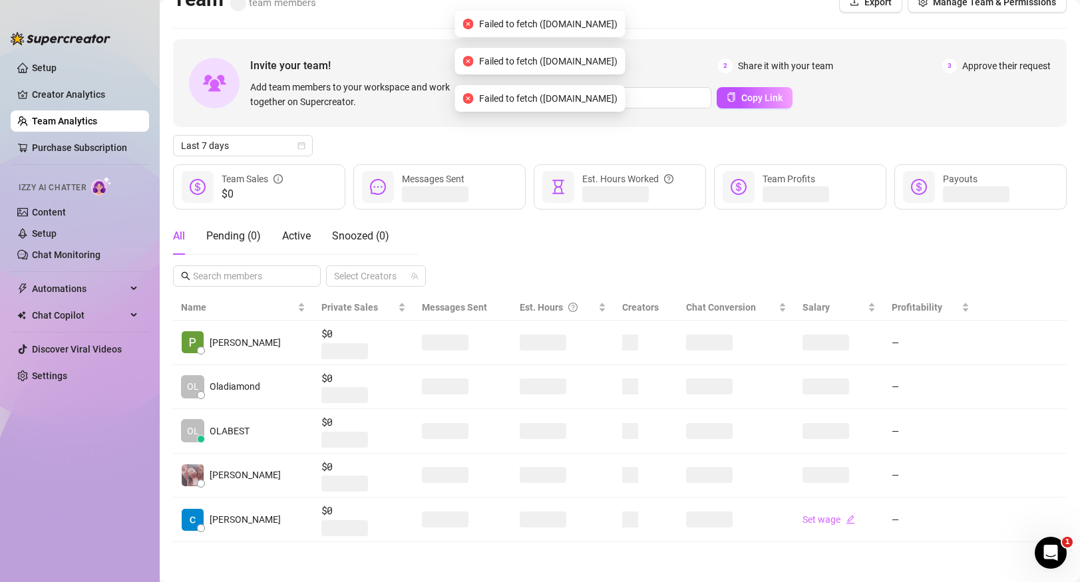
scroll to position [9, 0]
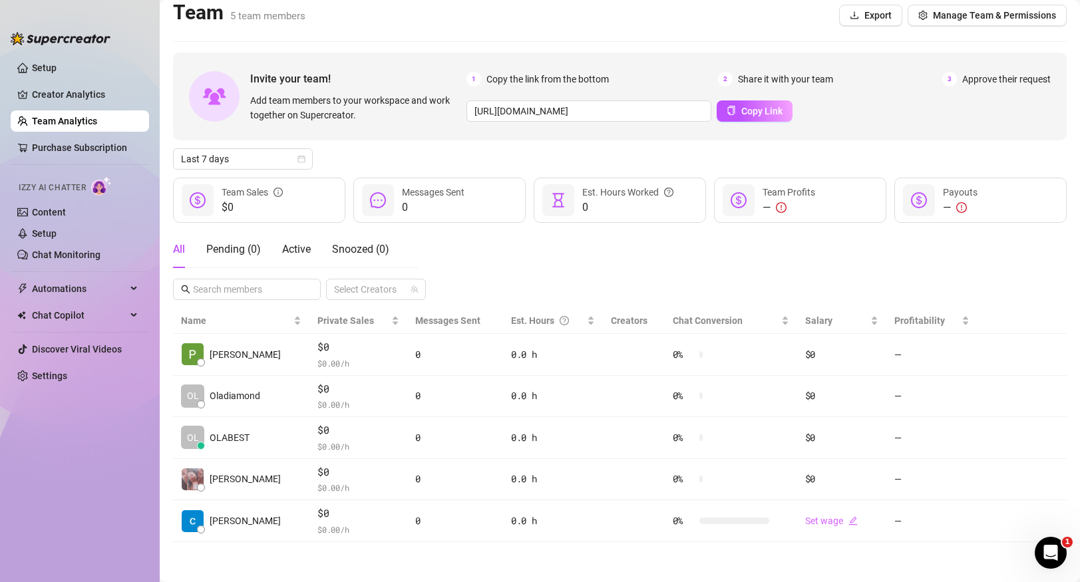
click at [585, 206] on span "0" at bounding box center [627, 208] width 91 height 16
click at [603, 212] on span "0" at bounding box center [627, 208] width 91 height 16
click at [574, 211] on div "0 Est. Hours Worked" at bounding box center [620, 200] width 172 height 45
click at [564, 211] on div at bounding box center [558, 200] width 32 height 32
click at [108, 150] on link "Purchase Subscription" at bounding box center [85, 147] width 106 height 21
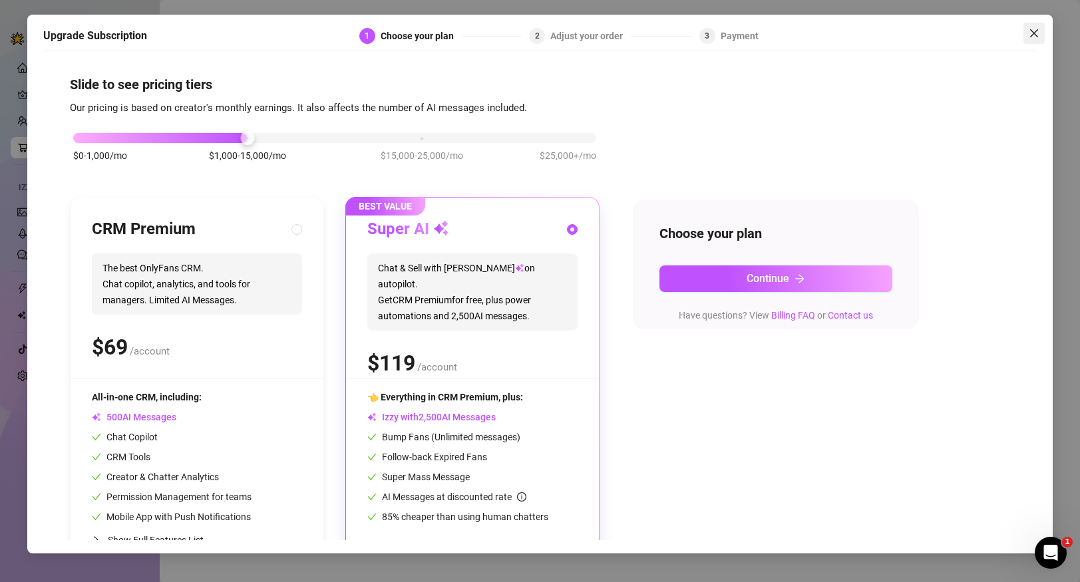
click at [1035, 37] on icon "close" at bounding box center [1034, 33] width 11 height 11
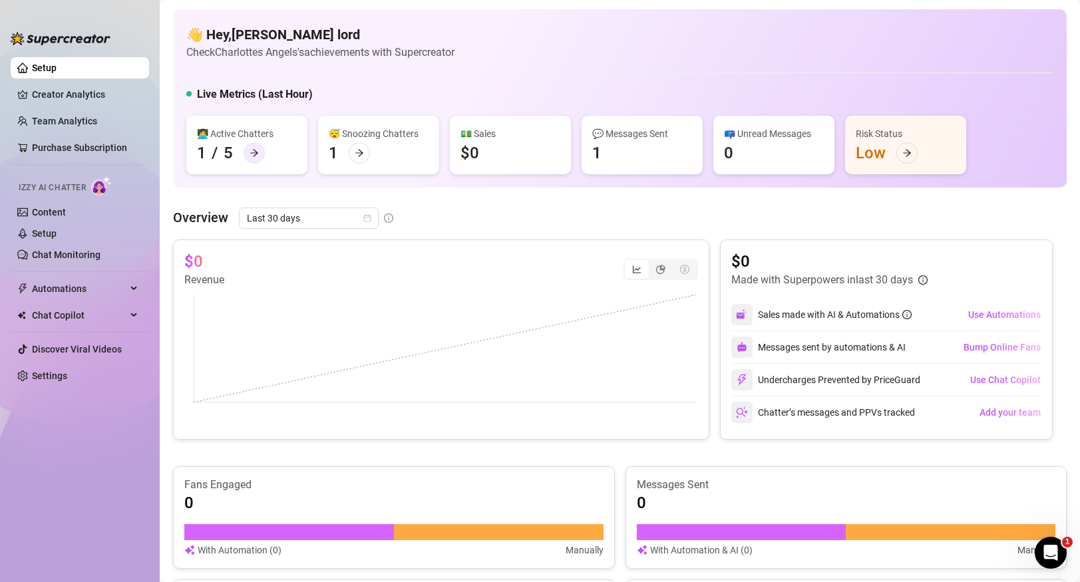
click at [247, 149] on div at bounding box center [253, 152] width 21 height 21
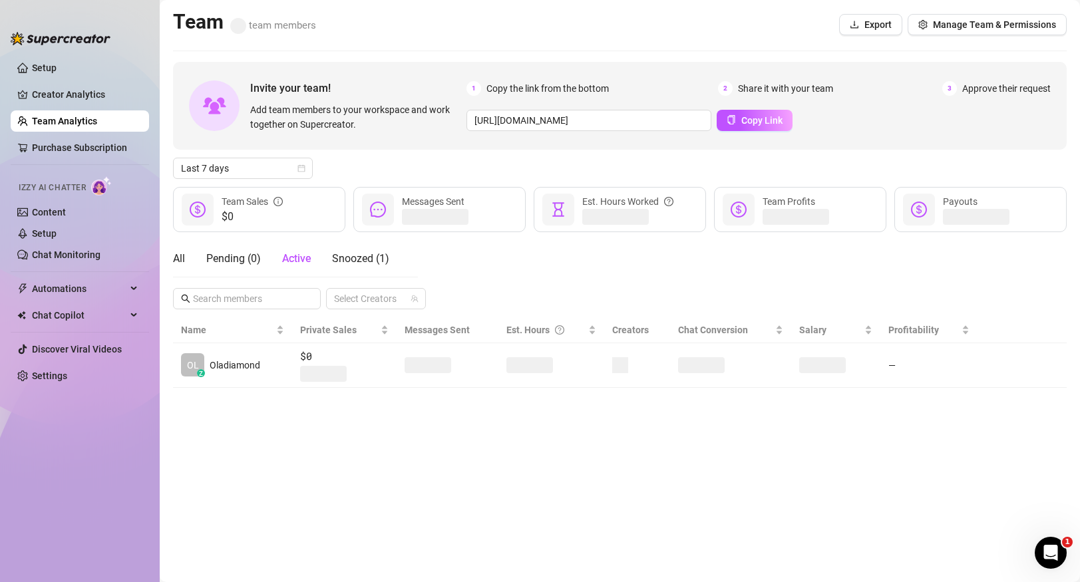
click at [247, 149] on div "Invite your team! Add team members to your workspace and work together on Super…" at bounding box center [619, 106] width 893 height 88
click at [241, 267] on div "Pending ( 0 )" at bounding box center [233, 258] width 55 height 37
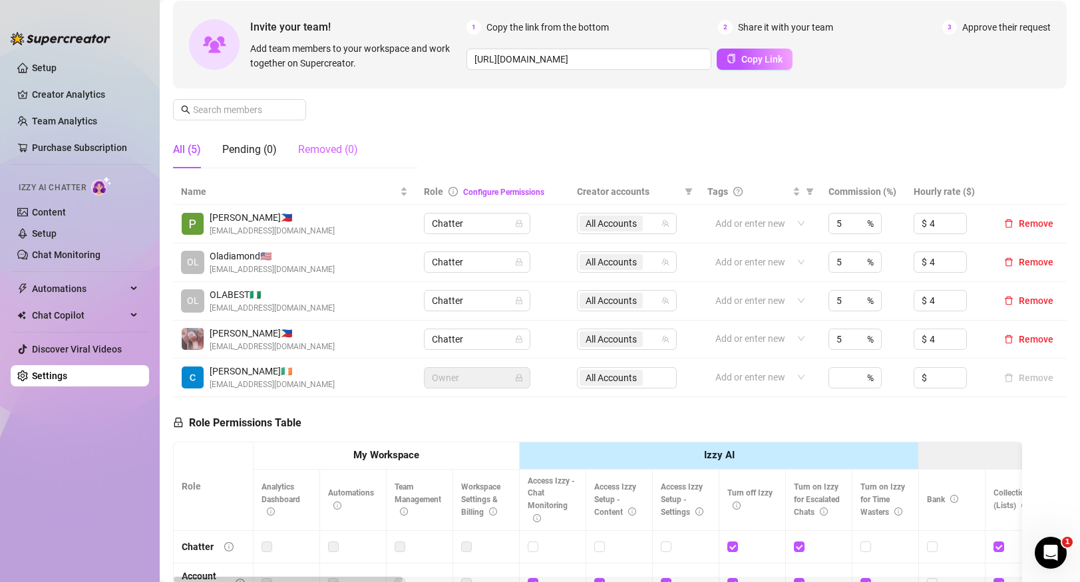
scroll to position [122, 0]
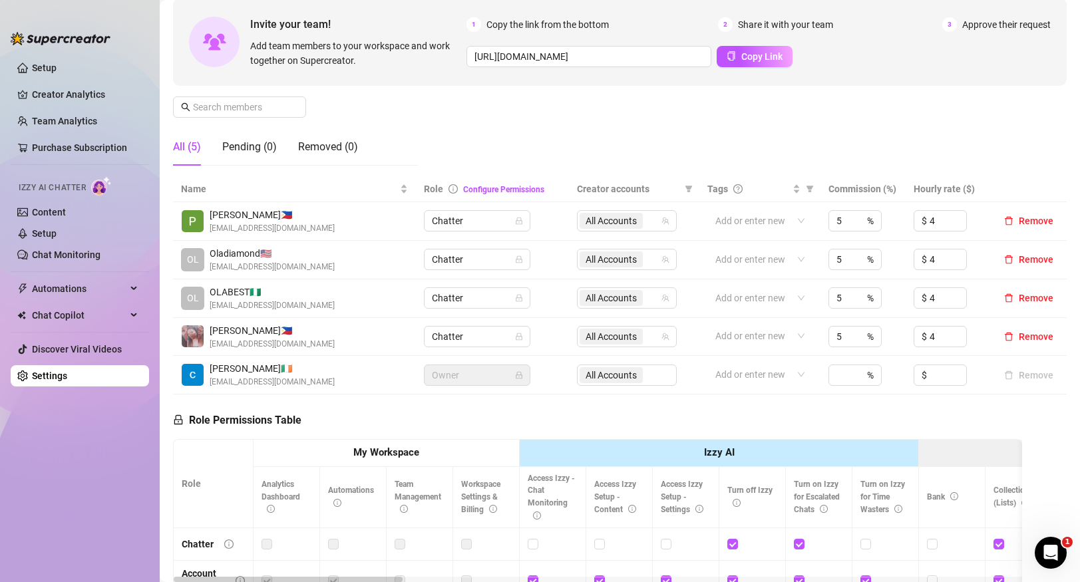
click at [353, 349] on div "Marvie Z. 🇵🇭 marviezalzos94@gmail.com" at bounding box center [294, 336] width 227 height 27
click at [352, 290] on div "OL OLABEST 🇳🇬 hayzeadwealth27@gmail.com" at bounding box center [294, 298] width 227 height 27
click at [305, 337] on span "Marvie Z. 🇵🇭" at bounding box center [272, 330] width 125 height 15
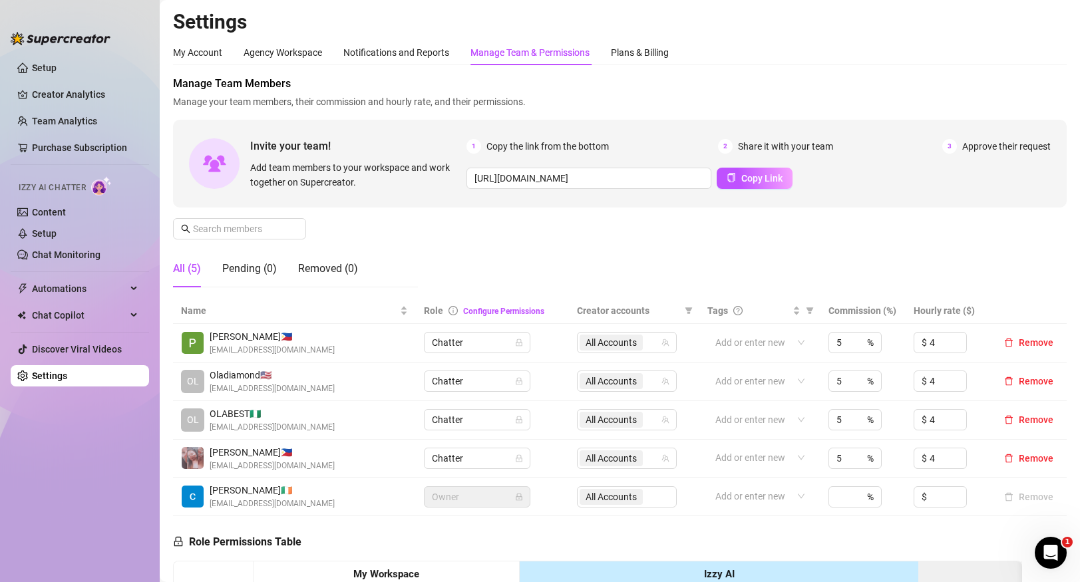
scroll to position [1, 0]
click at [406, 62] on div "Notifications and Reports" at bounding box center [396, 51] width 106 height 25
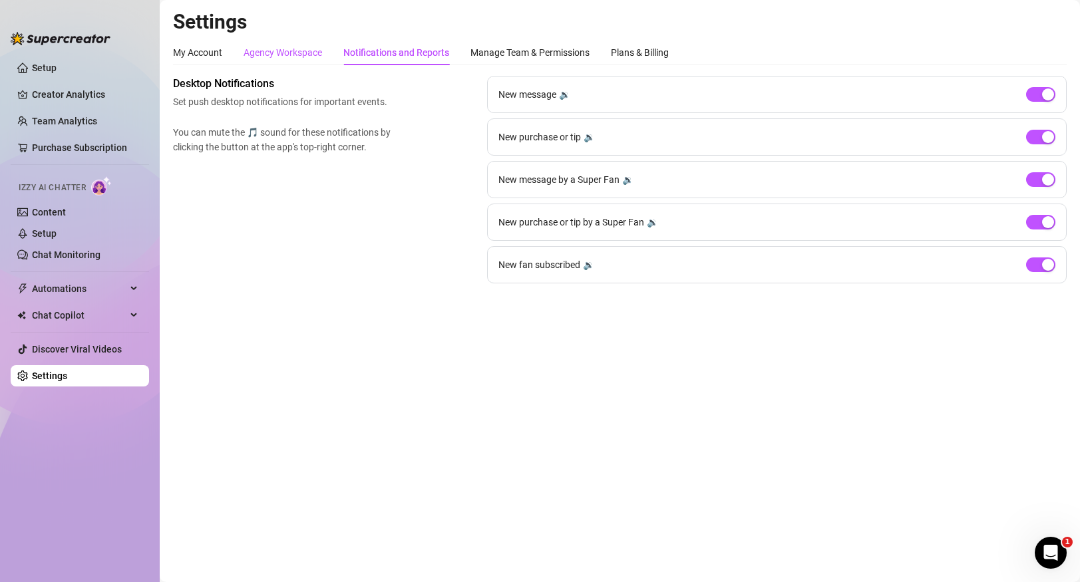
click at [310, 54] on div "Agency Workspace" at bounding box center [282, 52] width 79 height 15
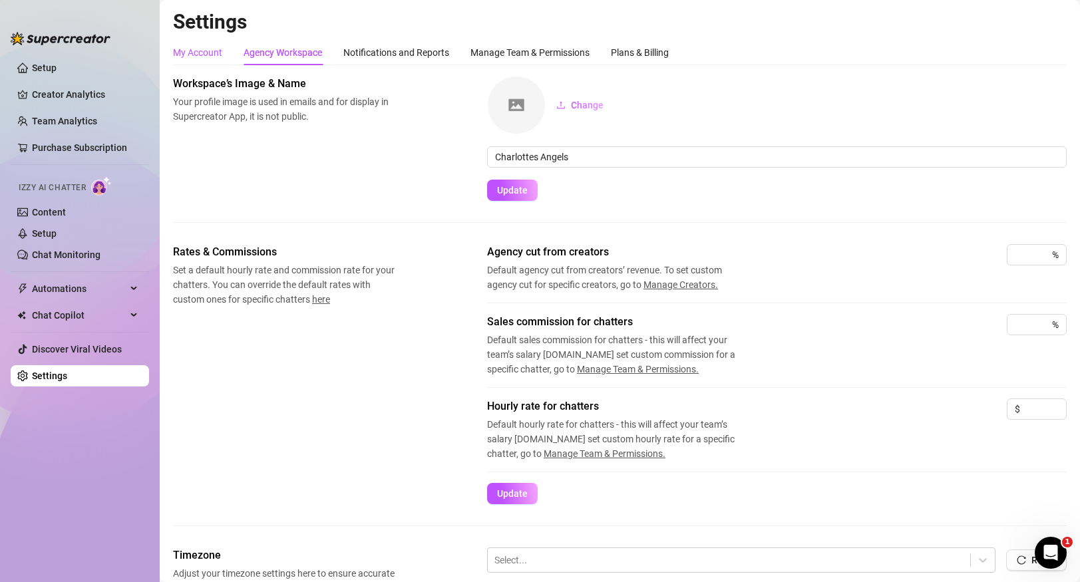
click at [208, 57] on div "My Account" at bounding box center [197, 52] width 49 height 15
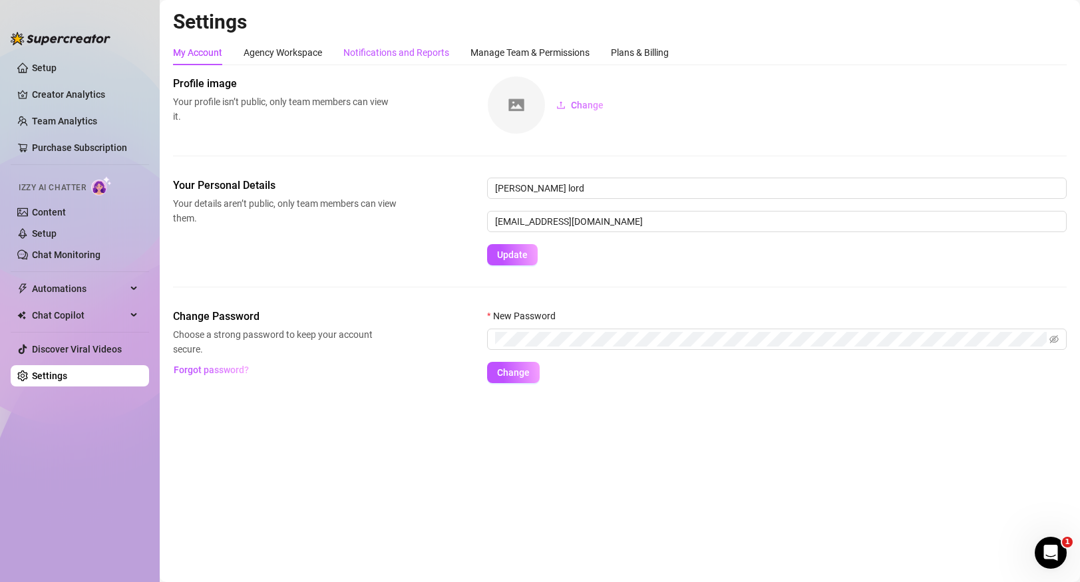
click at [418, 49] on div "Notifications and Reports" at bounding box center [396, 52] width 106 height 15
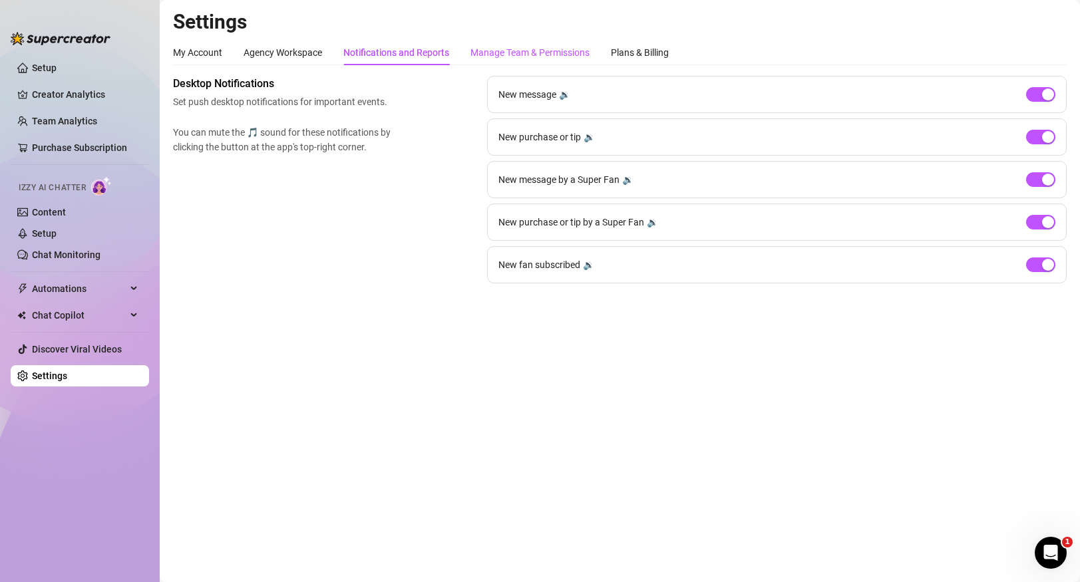
click at [545, 45] on div "Manage Team & Permissions" at bounding box center [529, 52] width 119 height 15
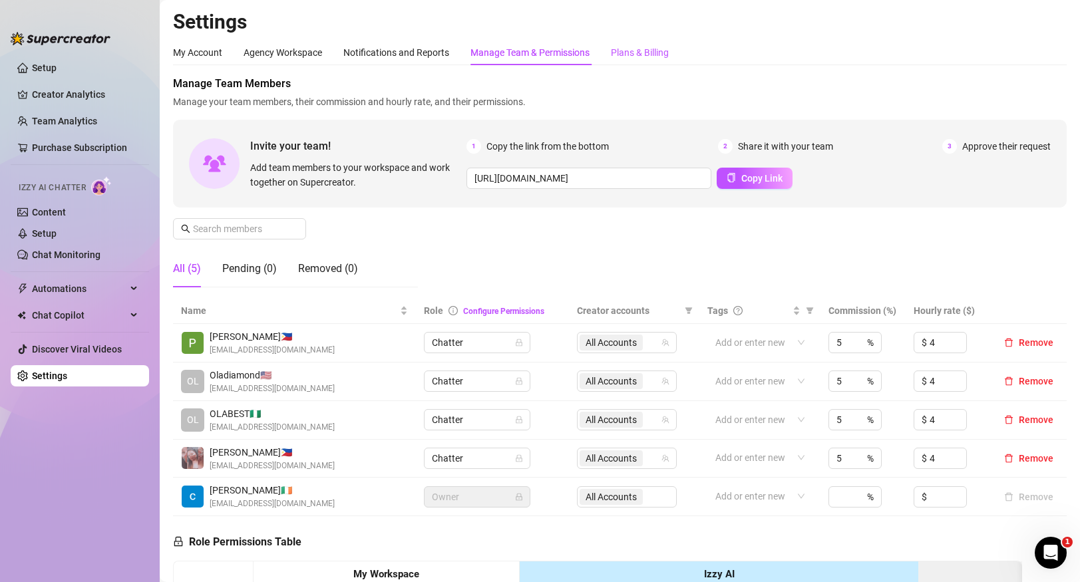
click at [669, 58] on div "Plans & Billing" at bounding box center [640, 52] width 58 height 15
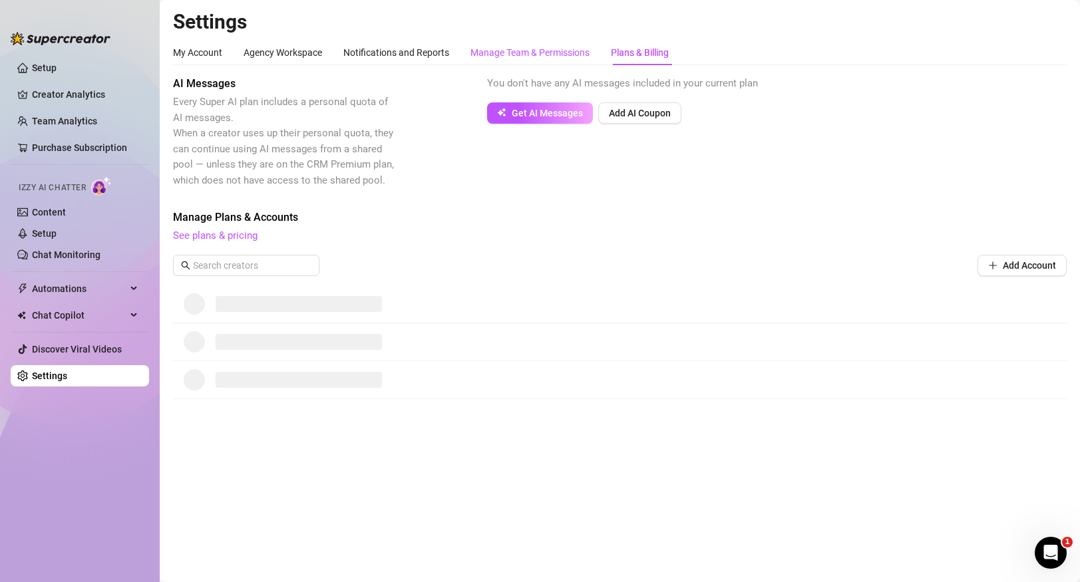
click at [566, 50] on div "Manage Team & Permissions" at bounding box center [529, 52] width 119 height 15
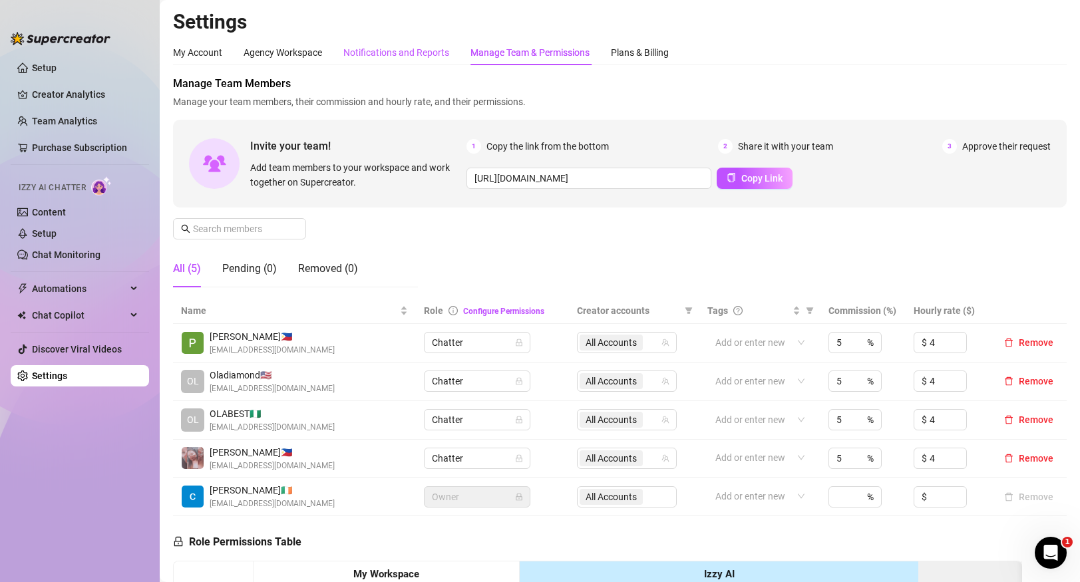
click at [425, 49] on div "Notifications and Reports" at bounding box center [396, 52] width 106 height 15
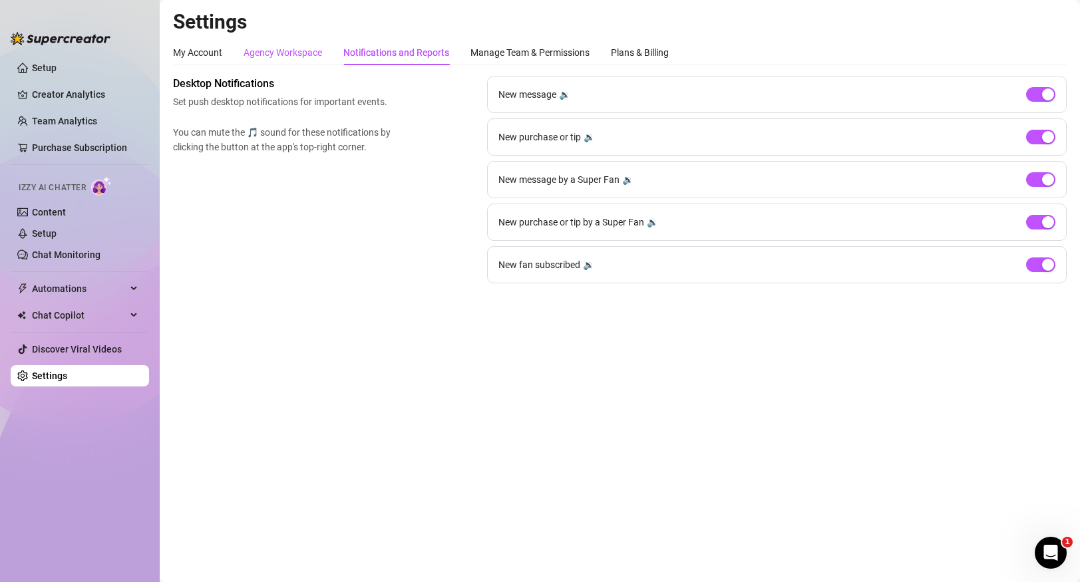
click at [293, 53] on div "Agency Workspace" at bounding box center [282, 52] width 79 height 15
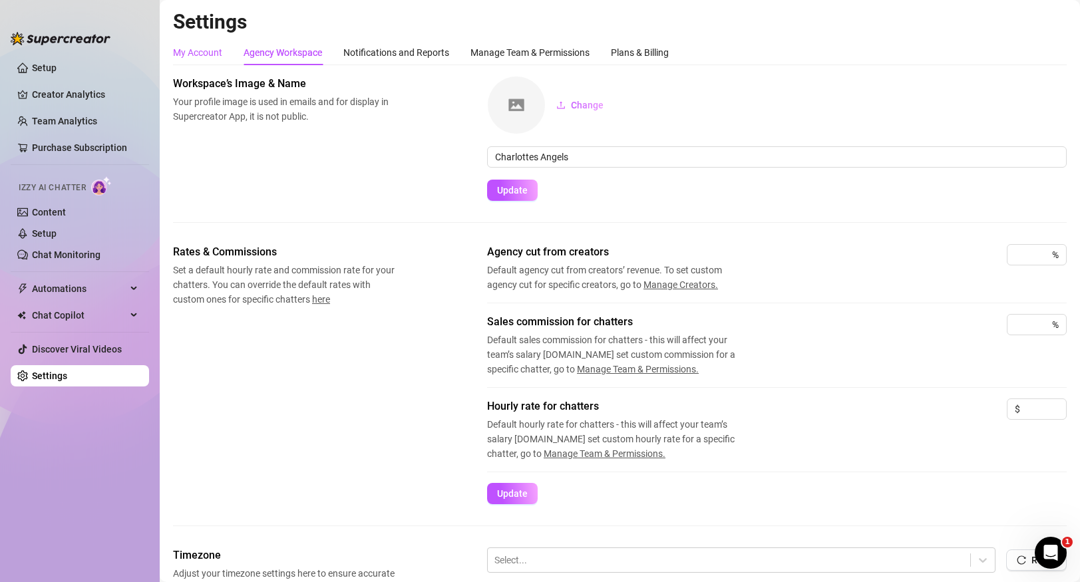
click at [210, 53] on div "My Account" at bounding box center [197, 52] width 49 height 15
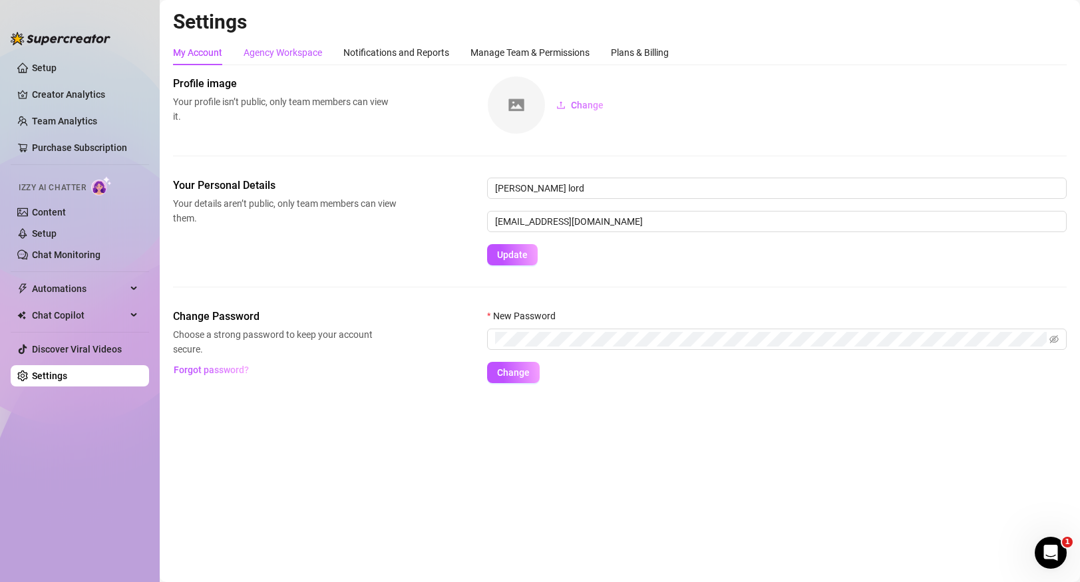
click at [283, 52] on div "Agency Workspace" at bounding box center [282, 52] width 79 height 15
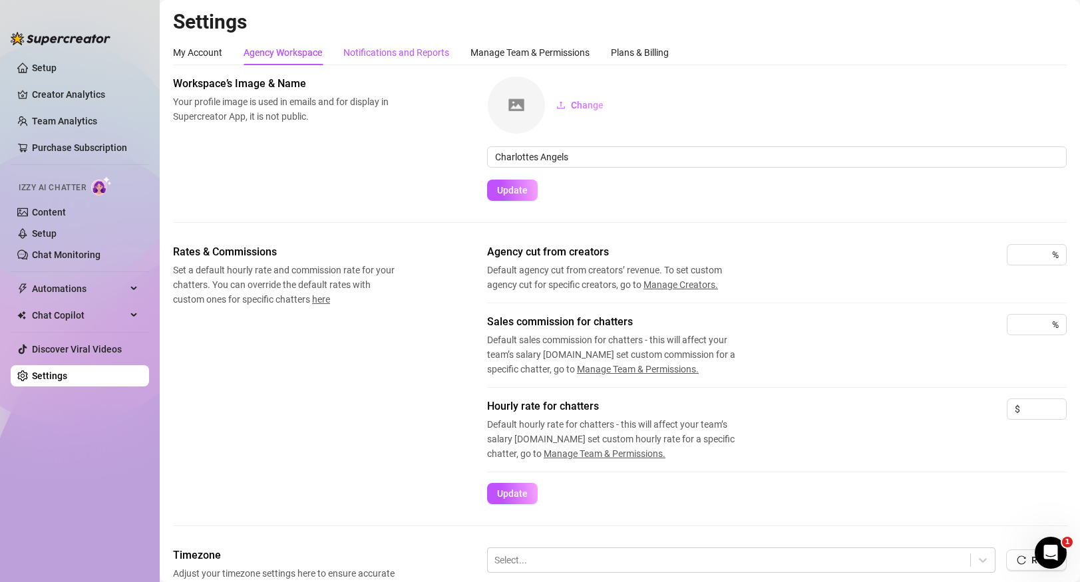
click at [398, 56] on div "Notifications and Reports" at bounding box center [396, 52] width 106 height 15
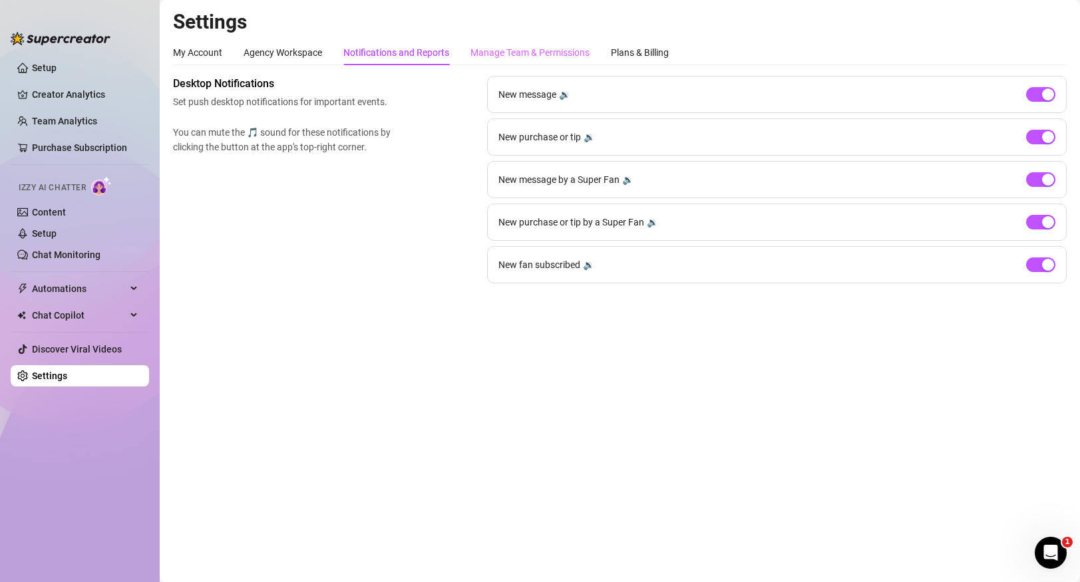
click at [508, 61] on div "Manage Team & Permissions" at bounding box center [529, 52] width 119 height 25
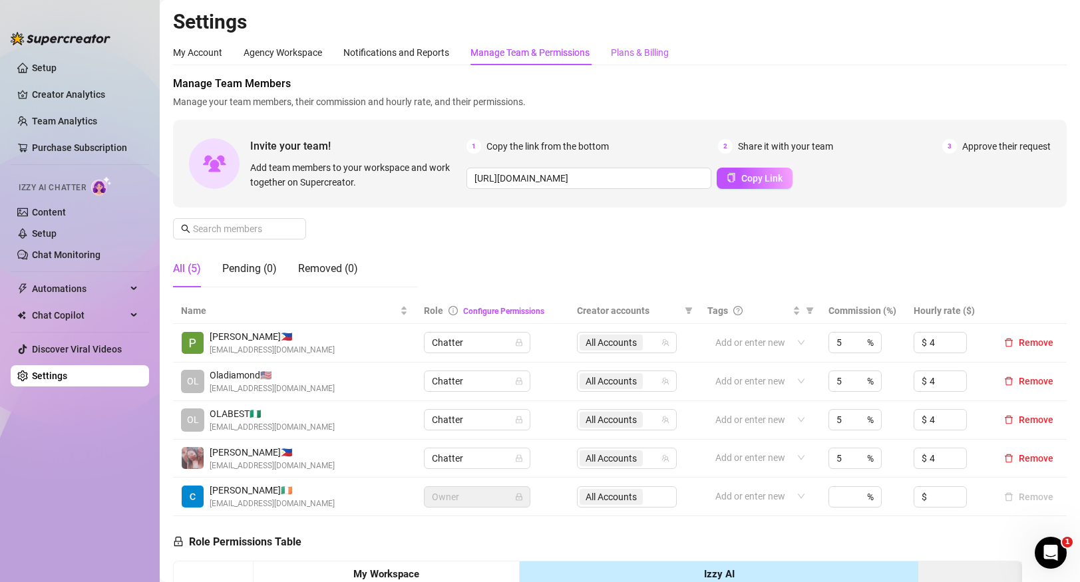
click at [640, 49] on div "Plans & Billing" at bounding box center [640, 52] width 58 height 15
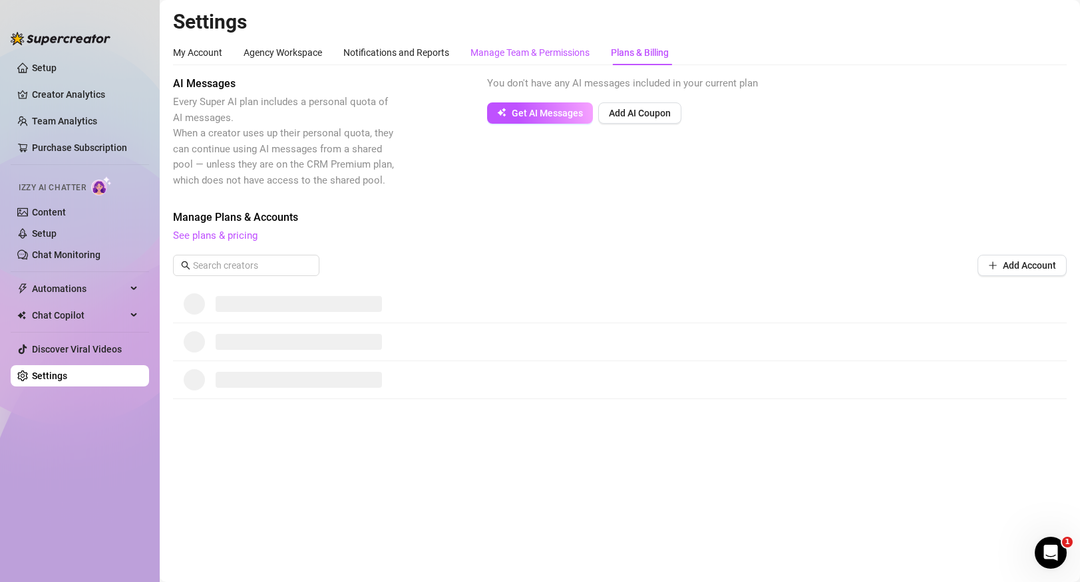
click at [536, 49] on div "Manage Team & Permissions" at bounding box center [529, 52] width 119 height 15
